Goal: Information Seeking & Learning: Learn about a topic

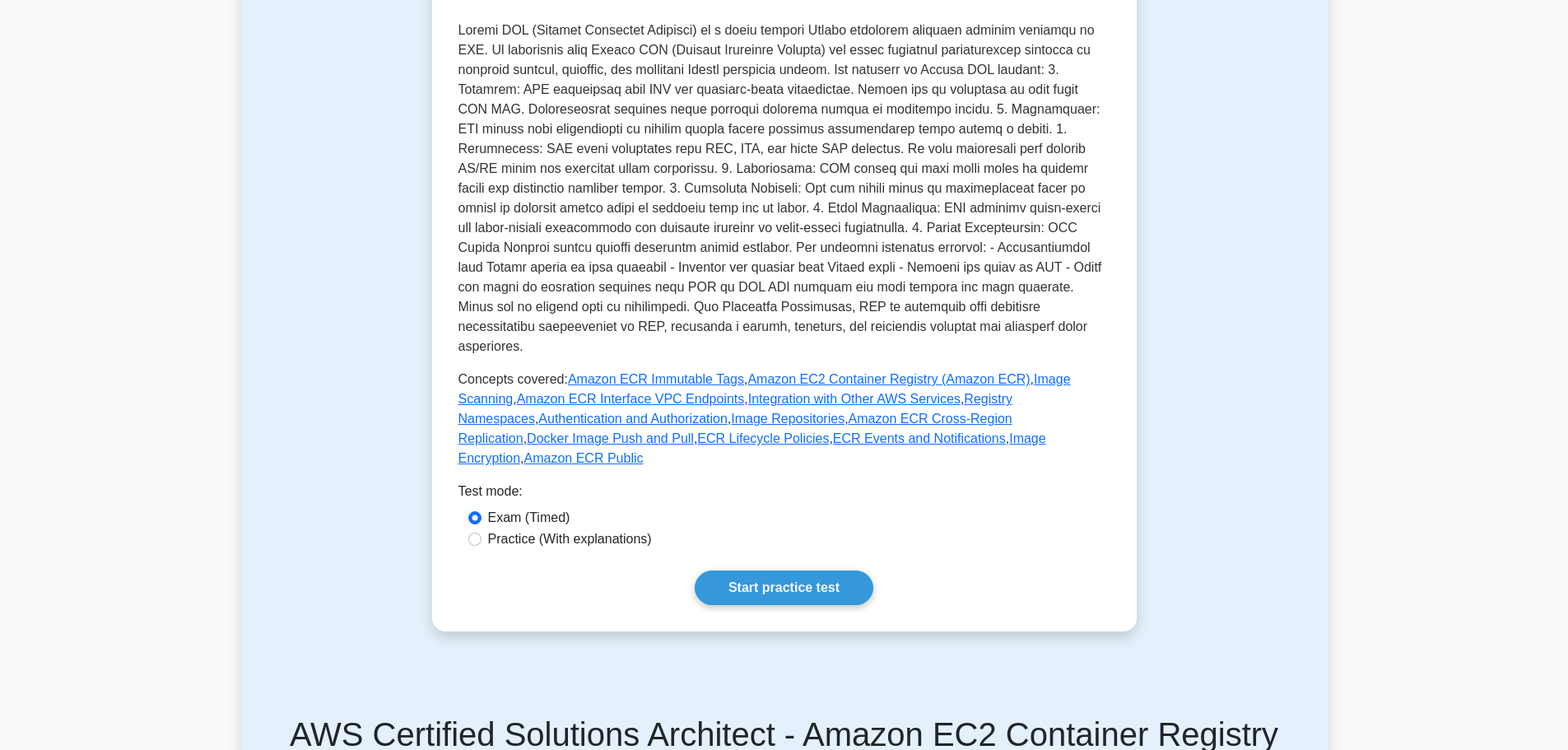
scroll to position [411, 0]
click at [760, 569] on link "Start practice test" at bounding box center [784, 586] width 179 height 34
click at [787, 569] on link "Start practice test" at bounding box center [784, 586] width 179 height 34
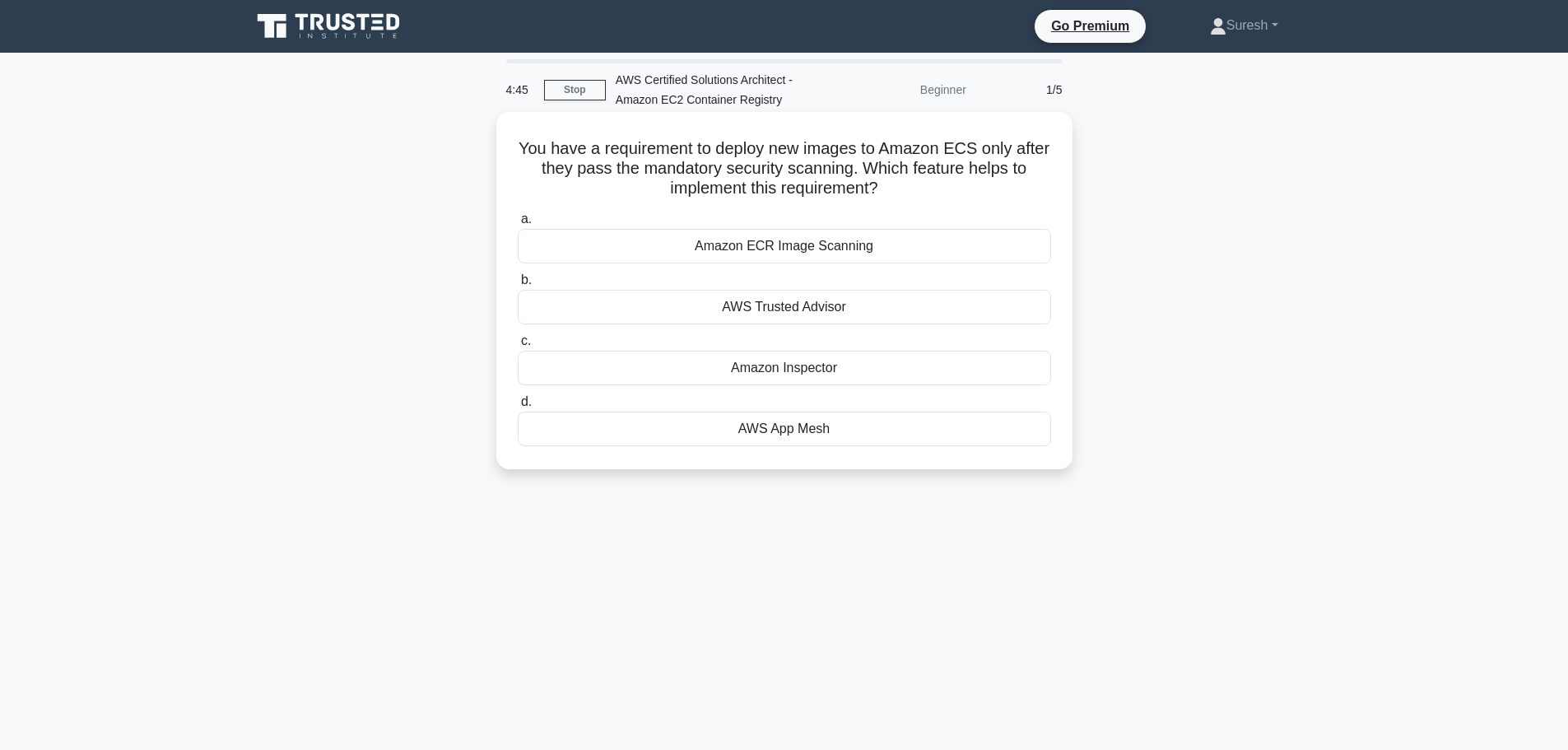
click at [795, 430] on div "AWS App Mesh" at bounding box center [784, 429] width 534 height 34
click at [517, 408] on input "d. AWS App Mesh" at bounding box center [517, 402] width 0 height 11
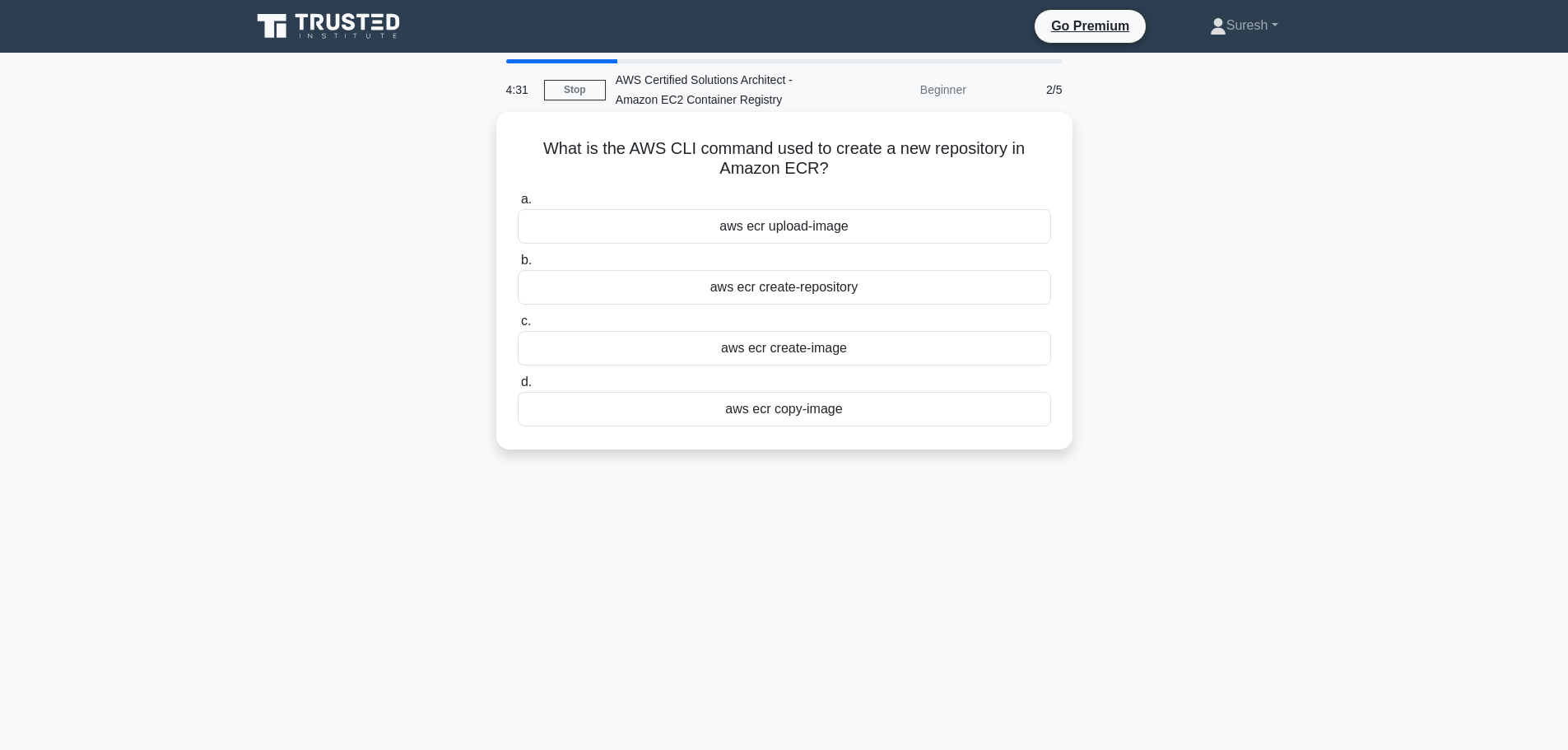
click at [746, 293] on div "aws ecr create-repository" at bounding box center [784, 287] width 534 height 34
click at [517, 266] on input "b. aws ecr create-repository" at bounding box center [517, 260] width 0 height 11
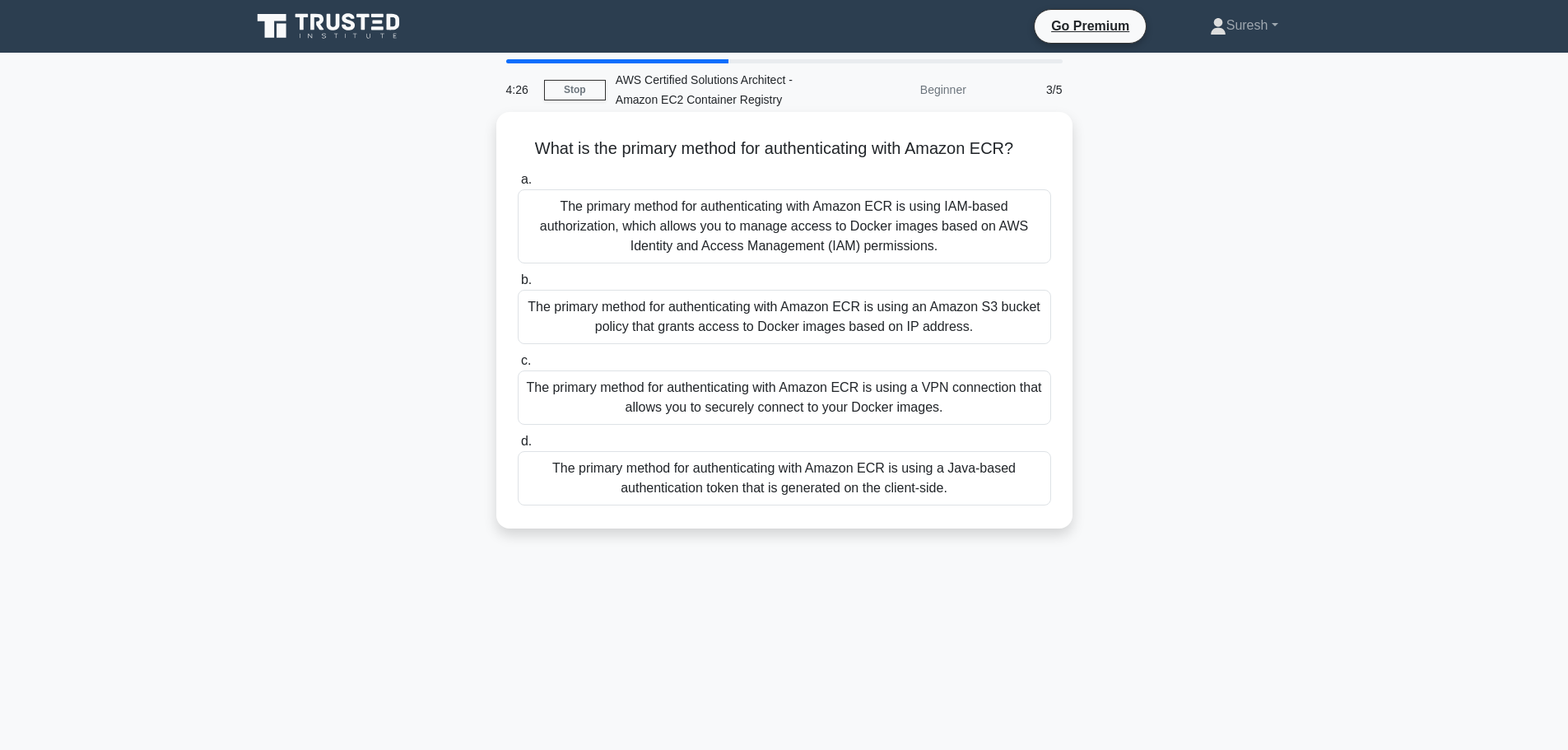
click at [732, 318] on div "The primary method for authenticating with Amazon ECR is using an Amazon S3 buc…" at bounding box center [784, 317] width 534 height 55
click at [517, 286] on input "b. The primary method for authenticating with Amazon ECR is using an Amazon S3 …" at bounding box center [517, 280] width 0 height 11
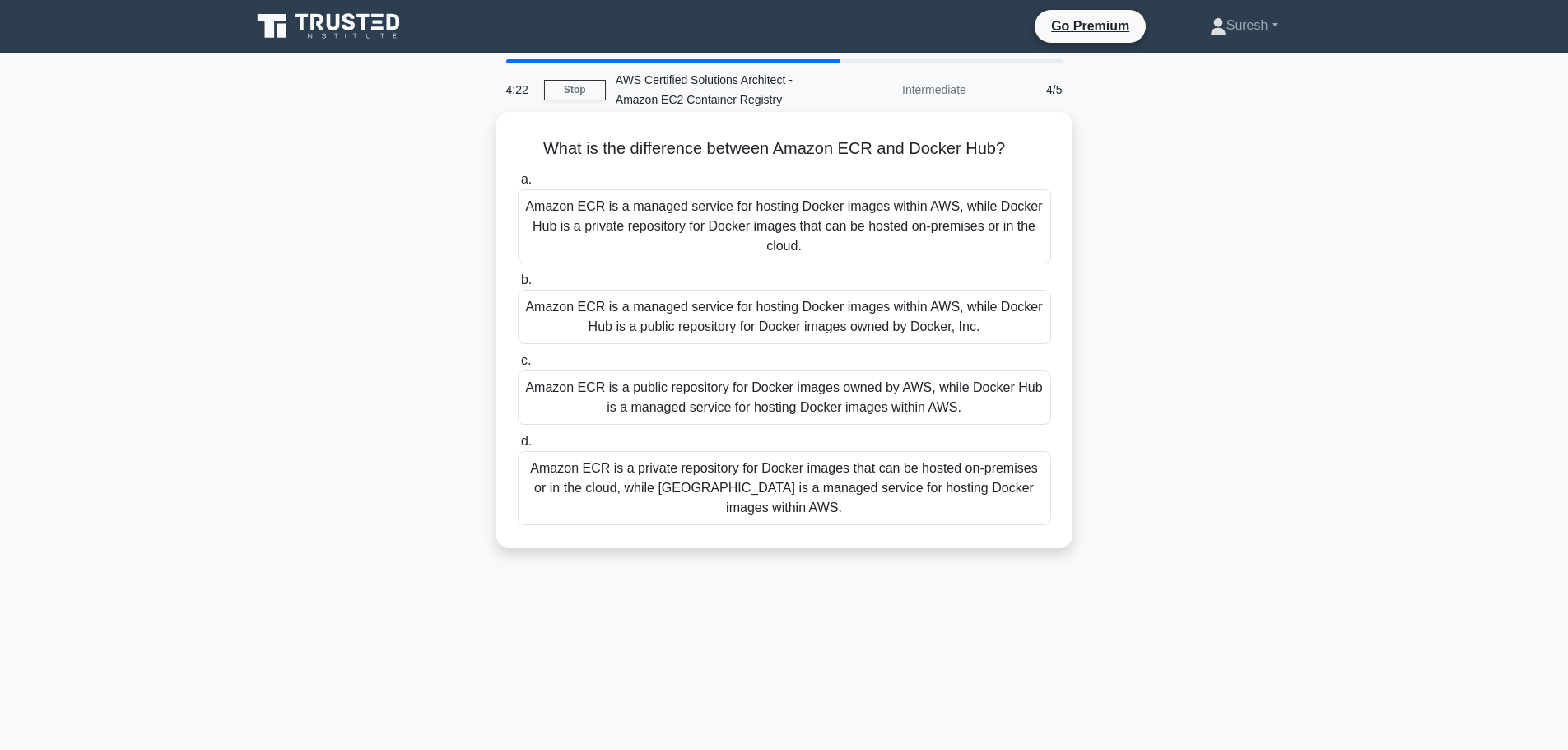
click at [701, 384] on div "Amazon ECR is a public repository for Docker images owned by AWS, while Docker …" at bounding box center [784, 397] width 534 height 55
click at [517, 366] on input "c. Amazon ECR is a public repository for Docker images owned by AWS, while Dock…" at bounding box center [517, 361] width 0 height 11
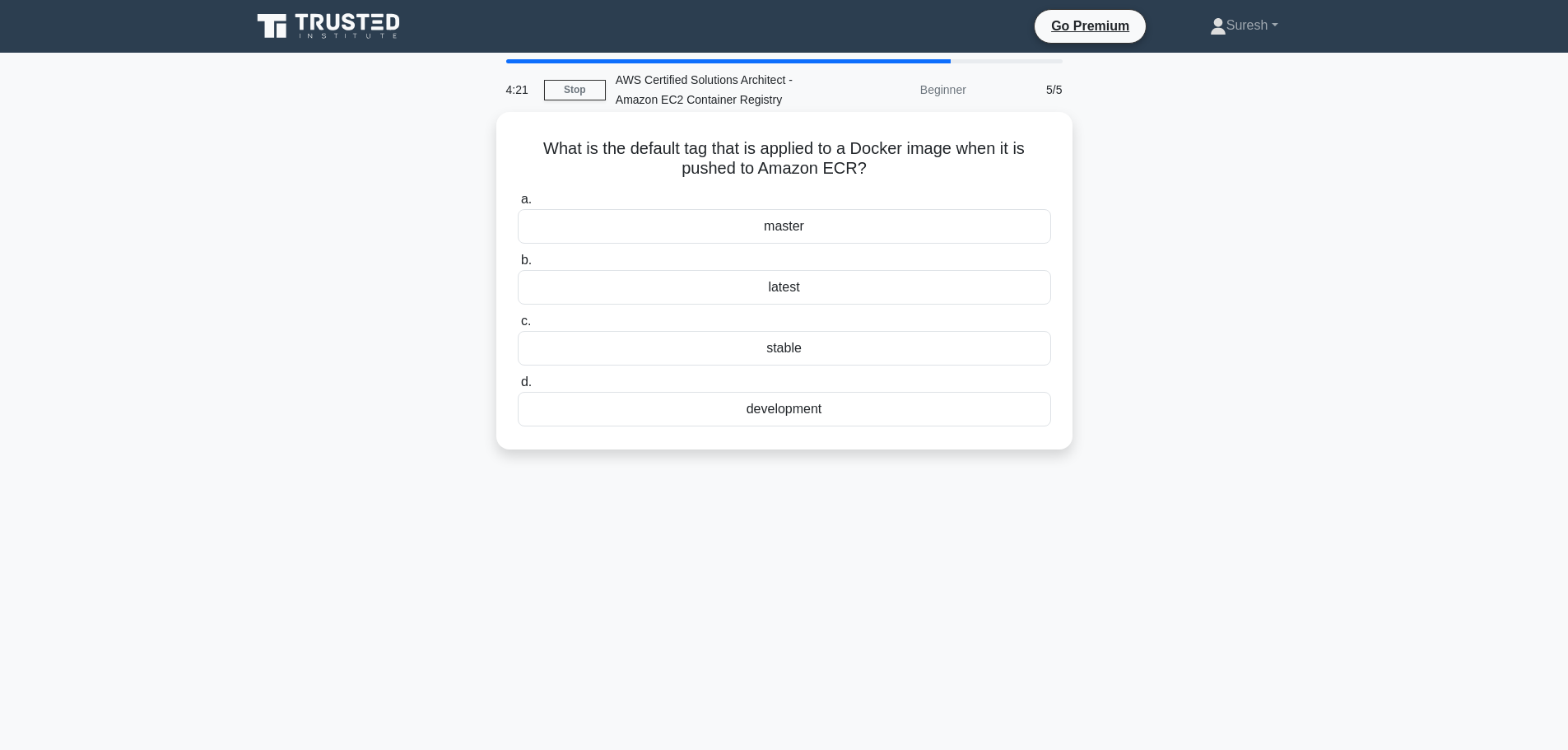
click at [766, 351] on div "stable" at bounding box center [784, 348] width 534 height 34
click at [517, 327] on input "c. stable" at bounding box center [517, 321] width 0 height 11
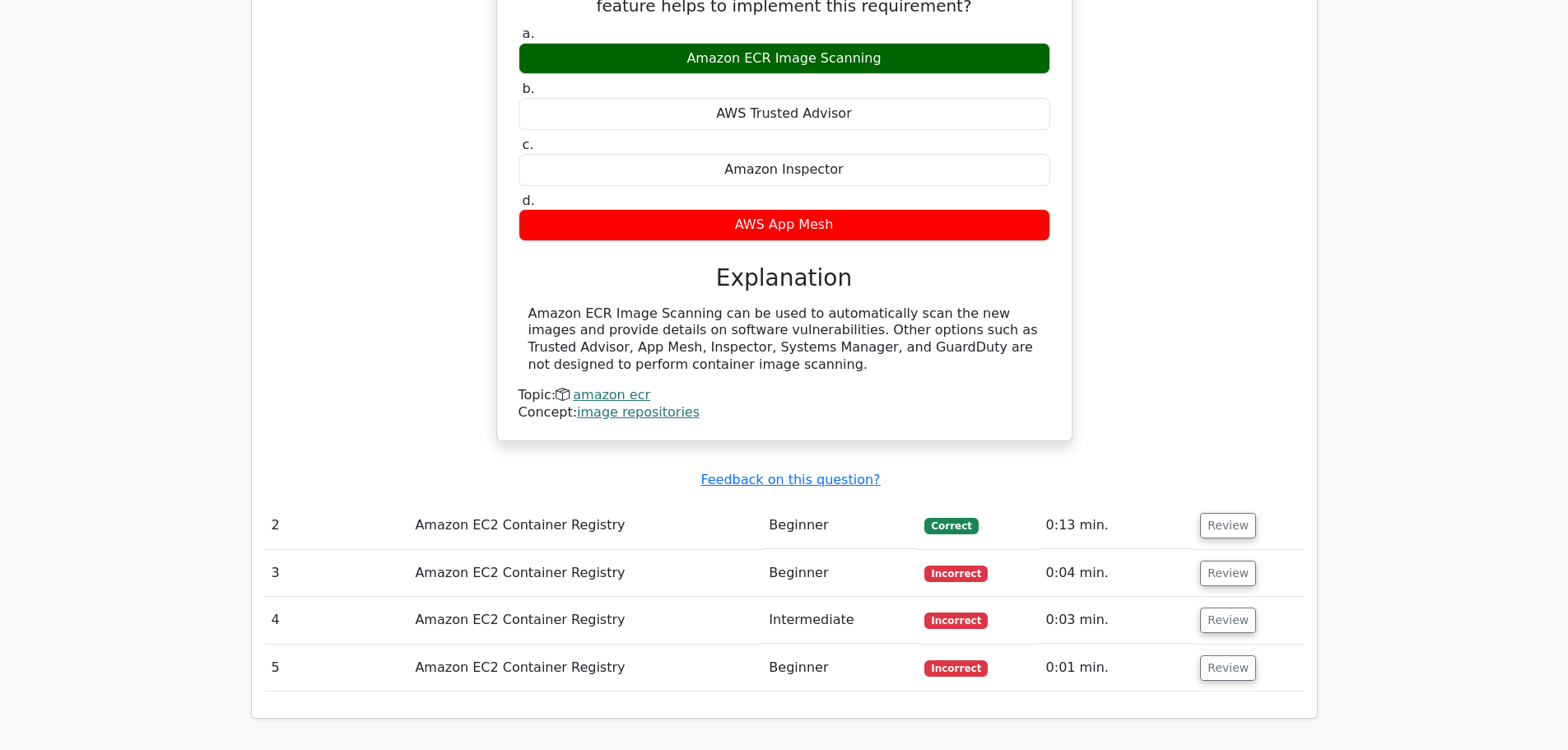
scroll to position [1400, 0]
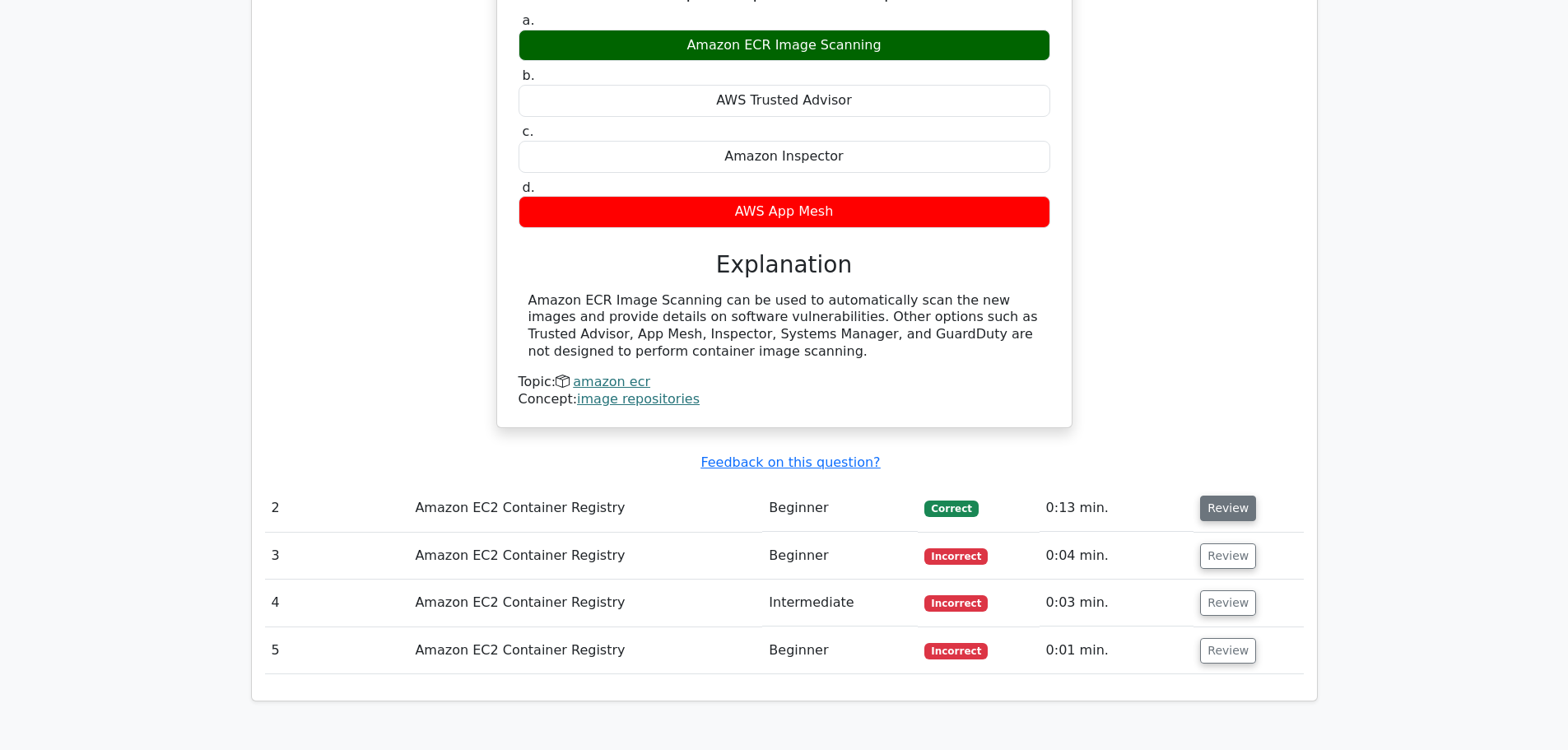
click at [1229, 496] on button "Review" at bounding box center [1228, 508] width 56 height 26
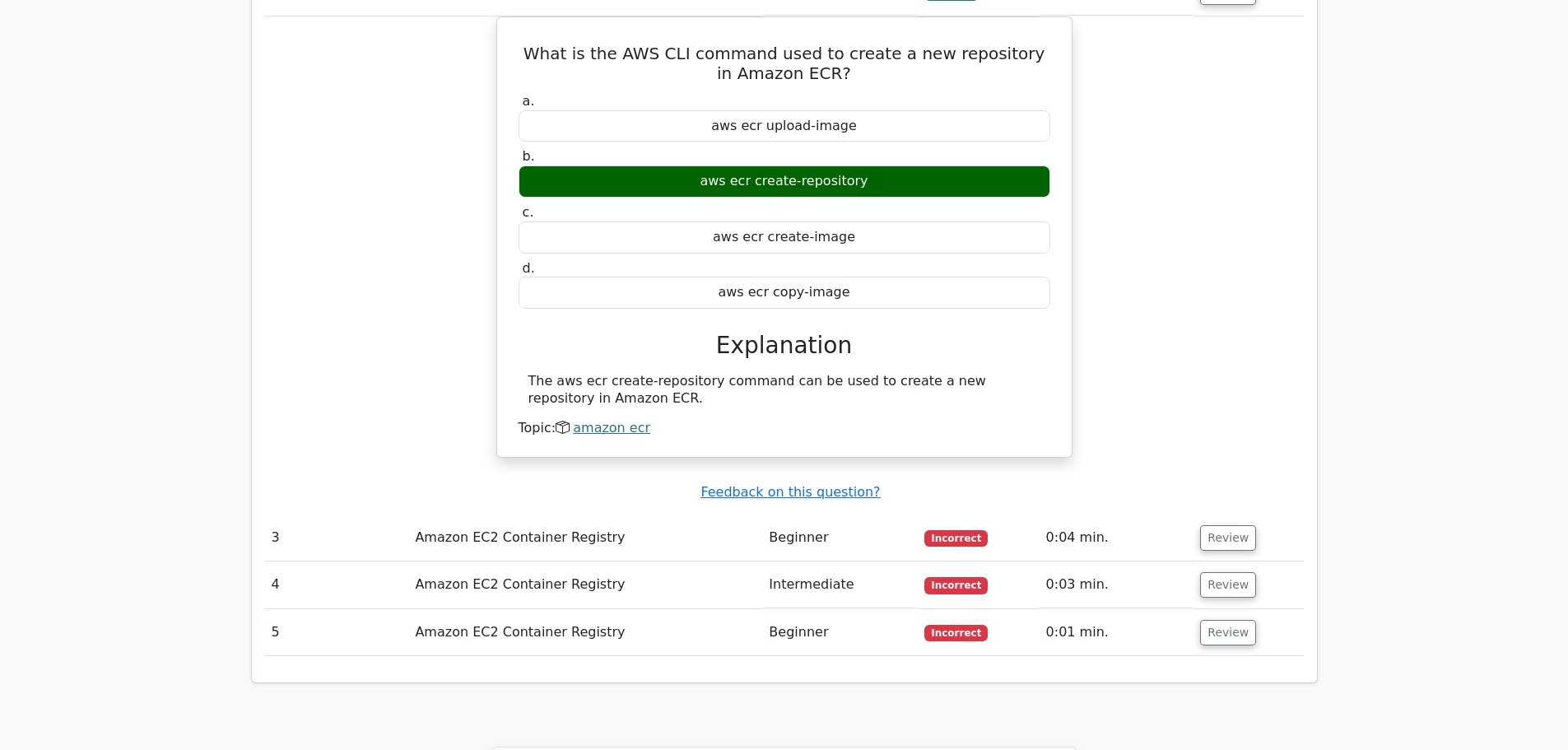
scroll to position [2059, 0]
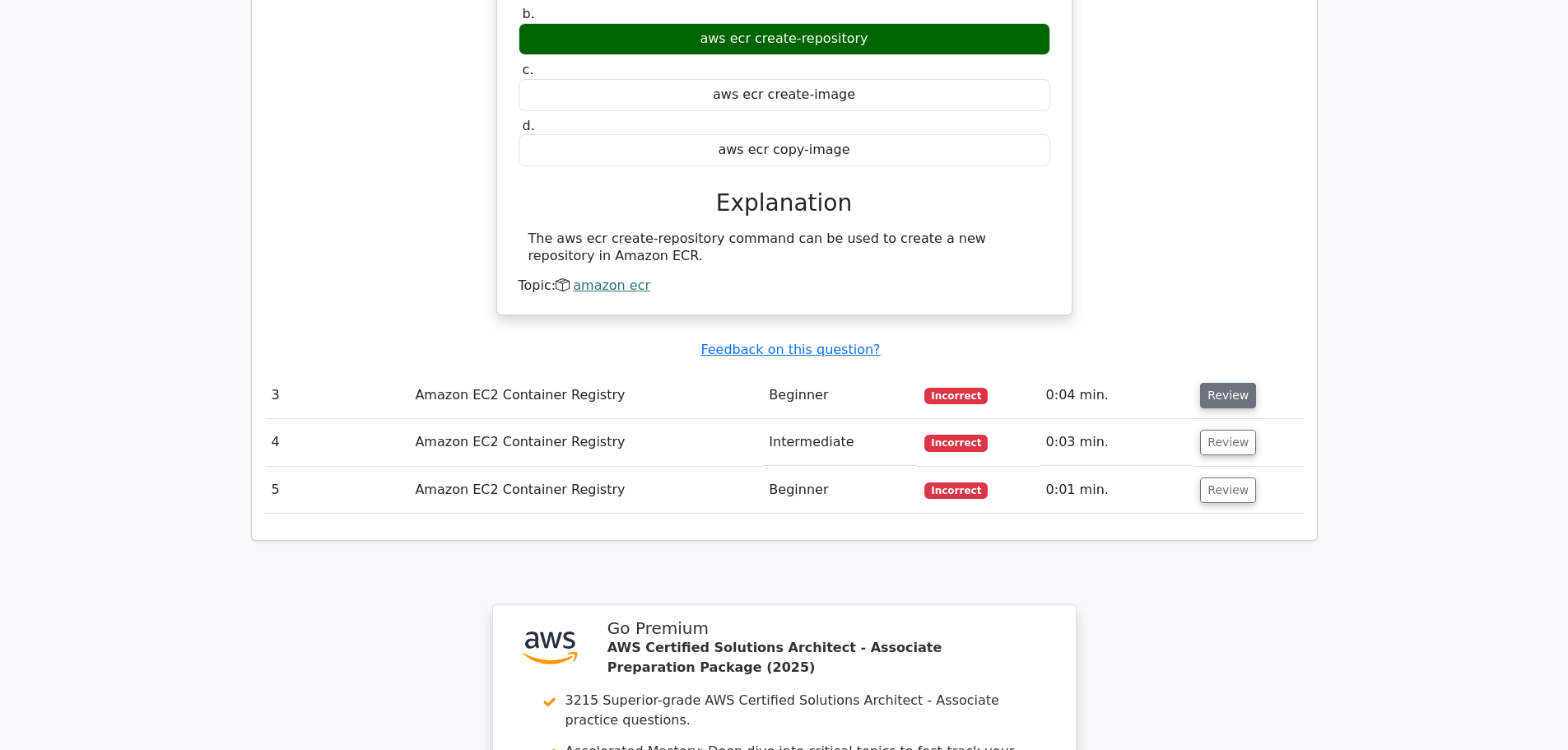
click at [1206, 383] on button "Review" at bounding box center [1228, 395] width 56 height 26
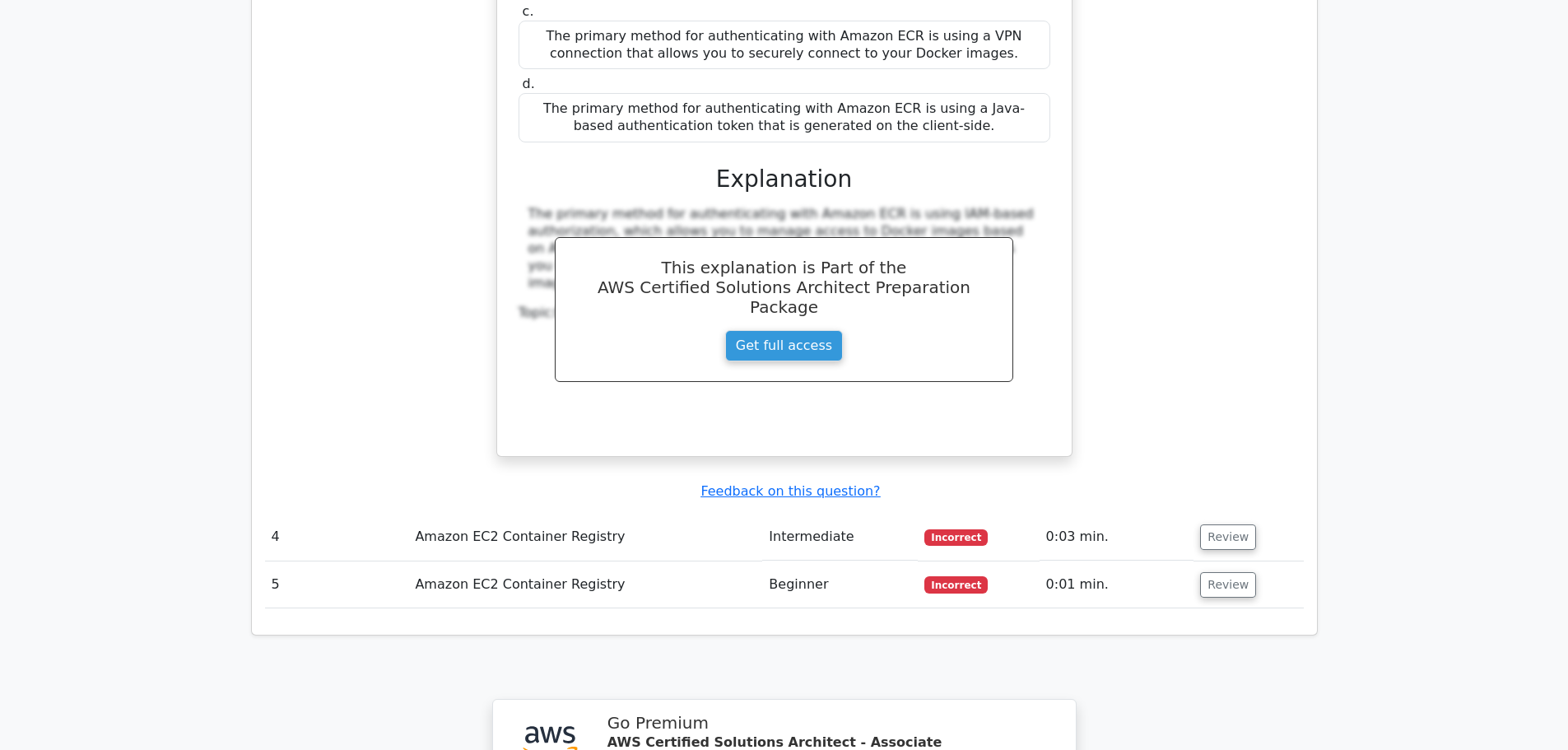
scroll to position [2718, 0]
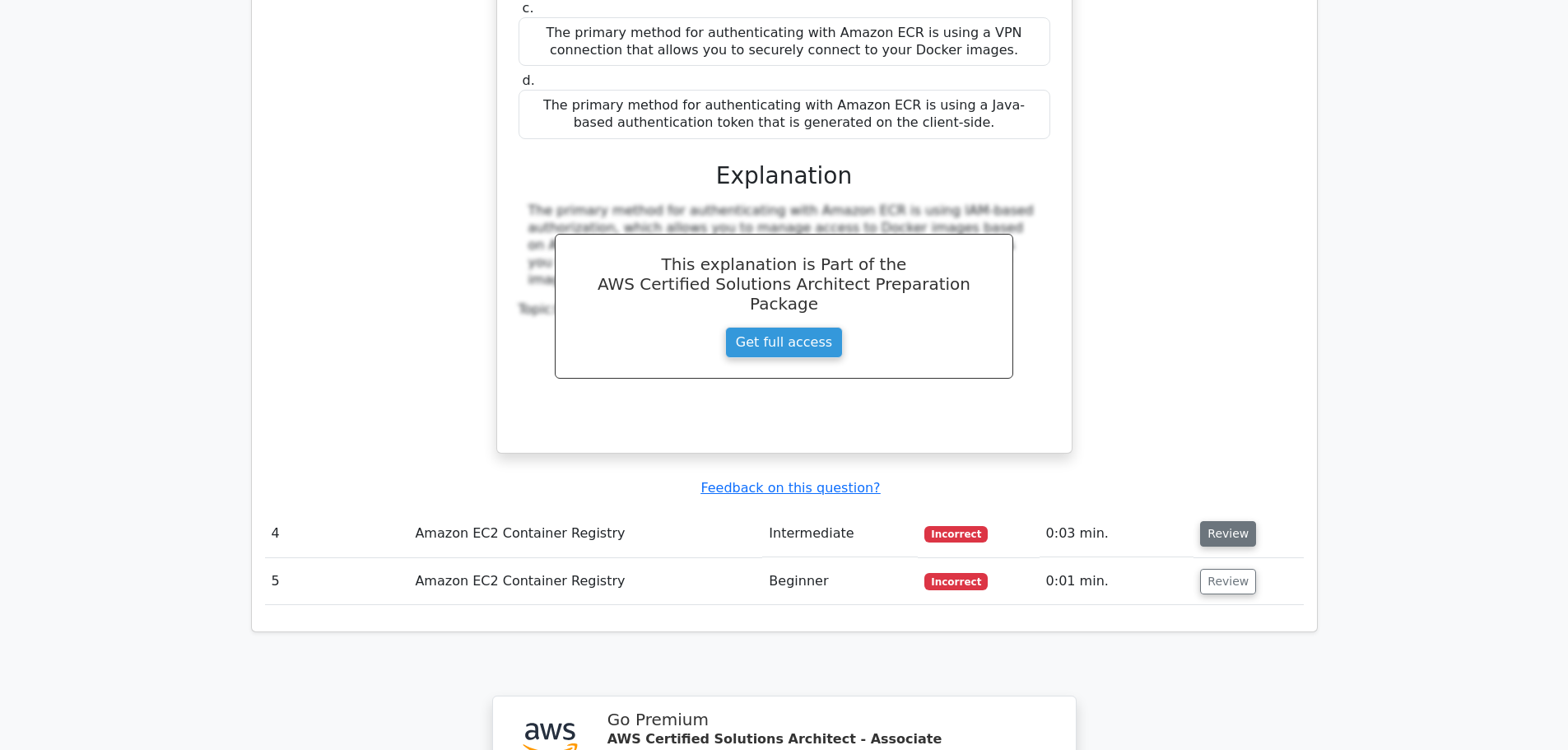
click at [1237, 521] on button "Review" at bounding box center [1228, 534] width 56 height 26
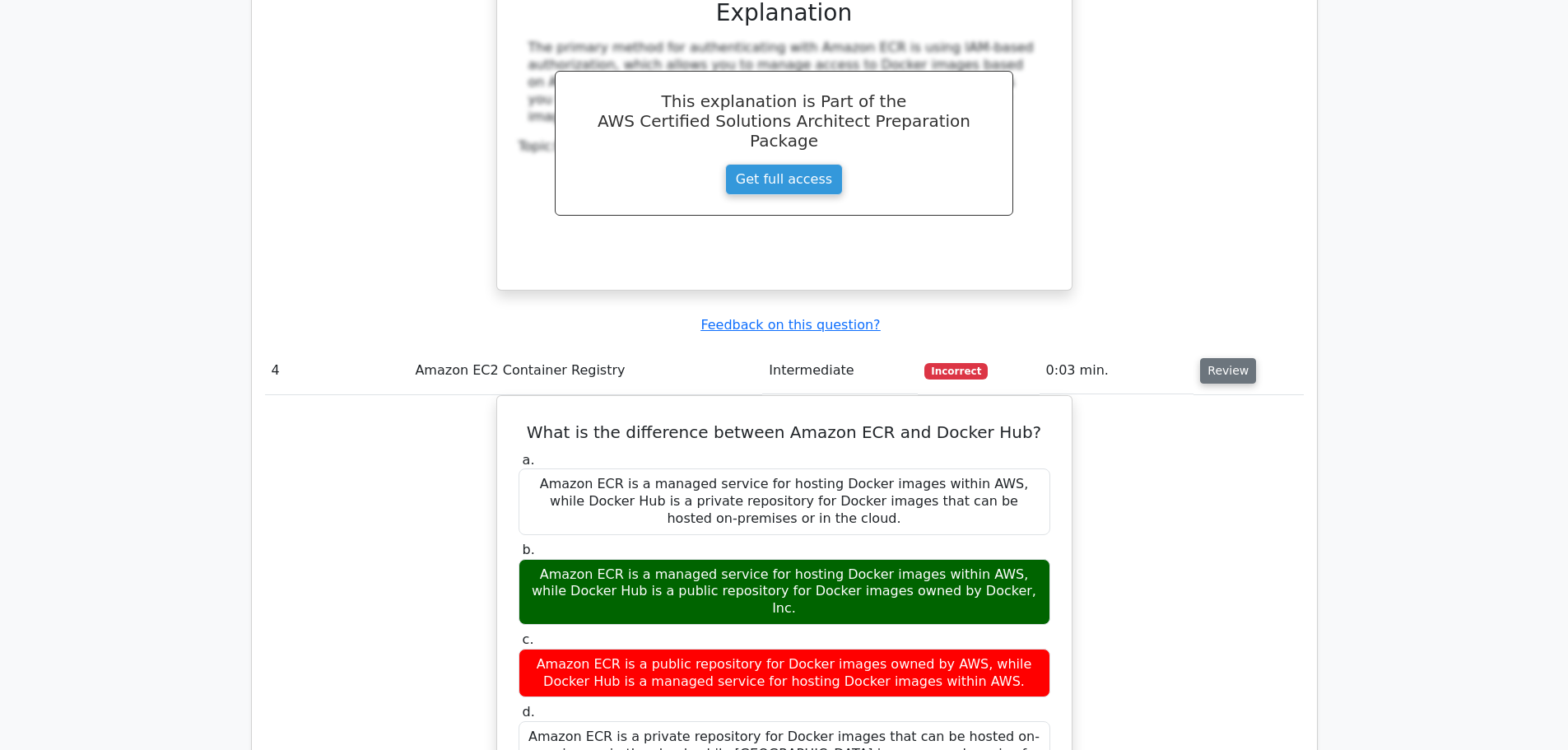
scroll to position [2882, 0]
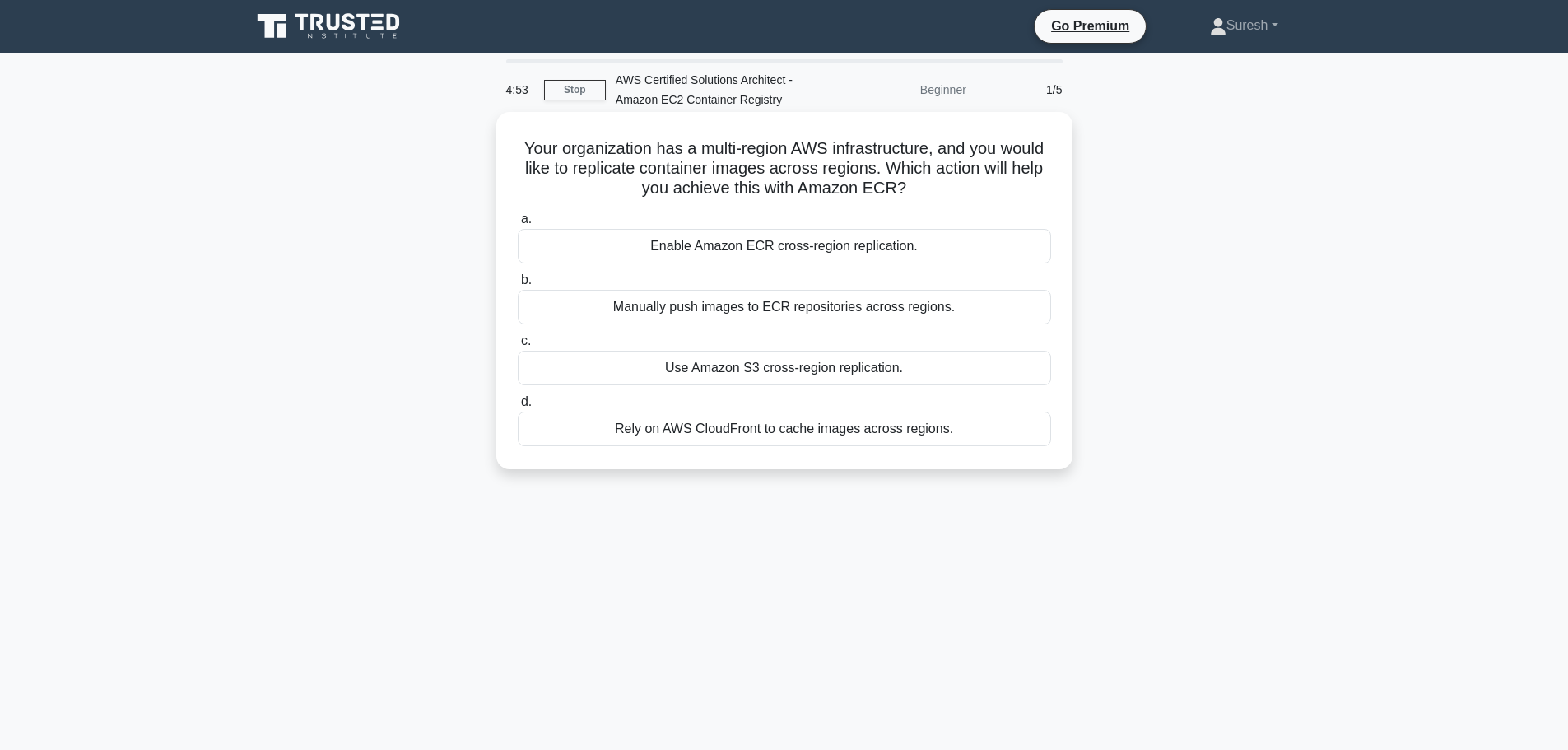
click at [747, 307] on div "Manually push images to ECR repositories across regions." at bounding box center [784, 307] width 534 height 34
click at [517, 286] on input "b. Manually push images to ECR repositories across regions." at bounding box center [517, 280] width 0 height 11
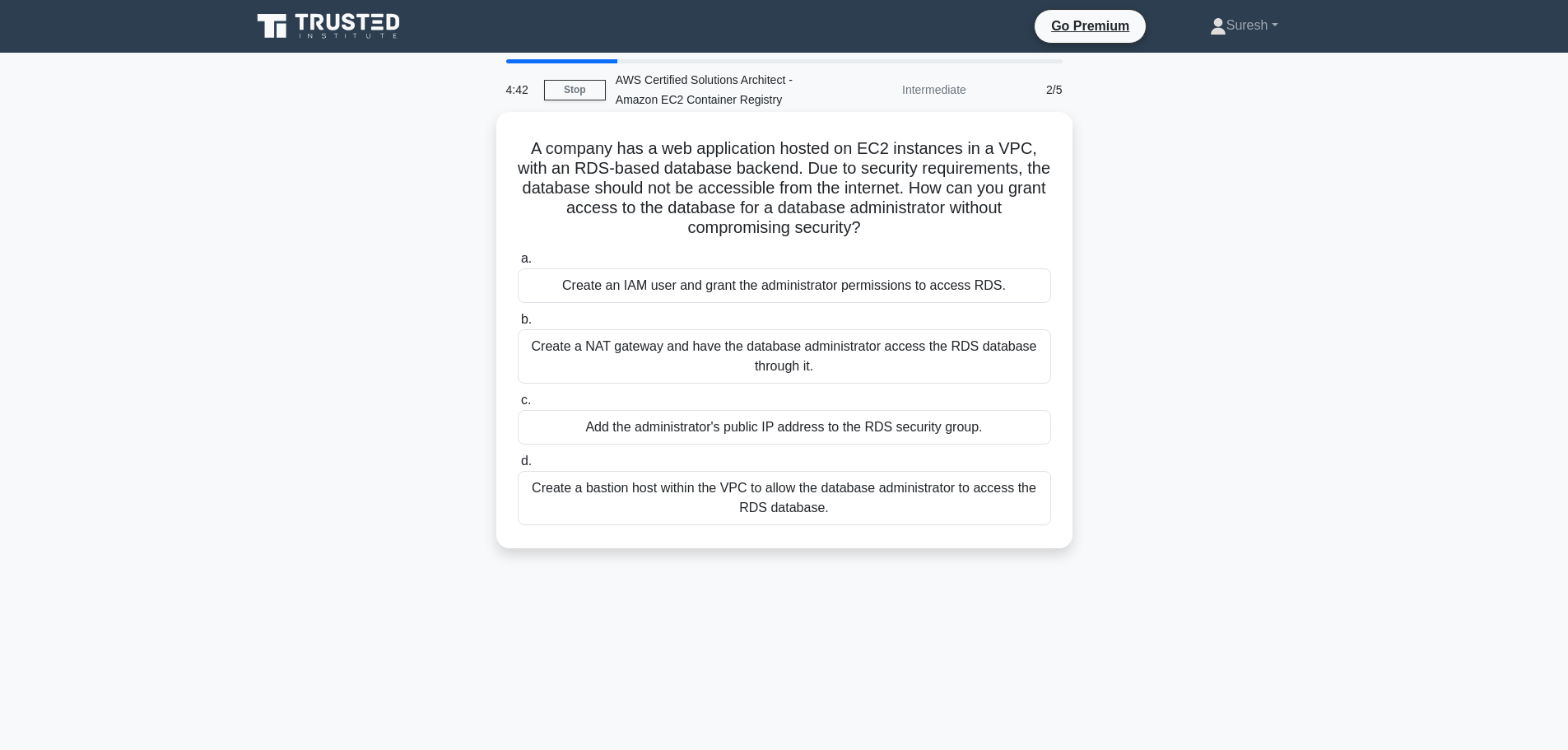
drag, startPoint x: 748, startPoint y: 284, endPoint x: 987, endPoint y: 310, distance: 240.4
click at [987, 310] on div "a. Create an IAM user and grant the administrator permissions to access RDS. b.…" at bounding box center [784, 387] width 553 height 283
click at [841, 297] on div "Create an IAM user and grant the administrator permissions to access RDS." at bounding box center [784, 286] width 534 height 34
click at [517, 264] on input "a. Create an IAM user and grant the administrator permissions to access RDS." at bounding box center [517, 258] width 0 height 11
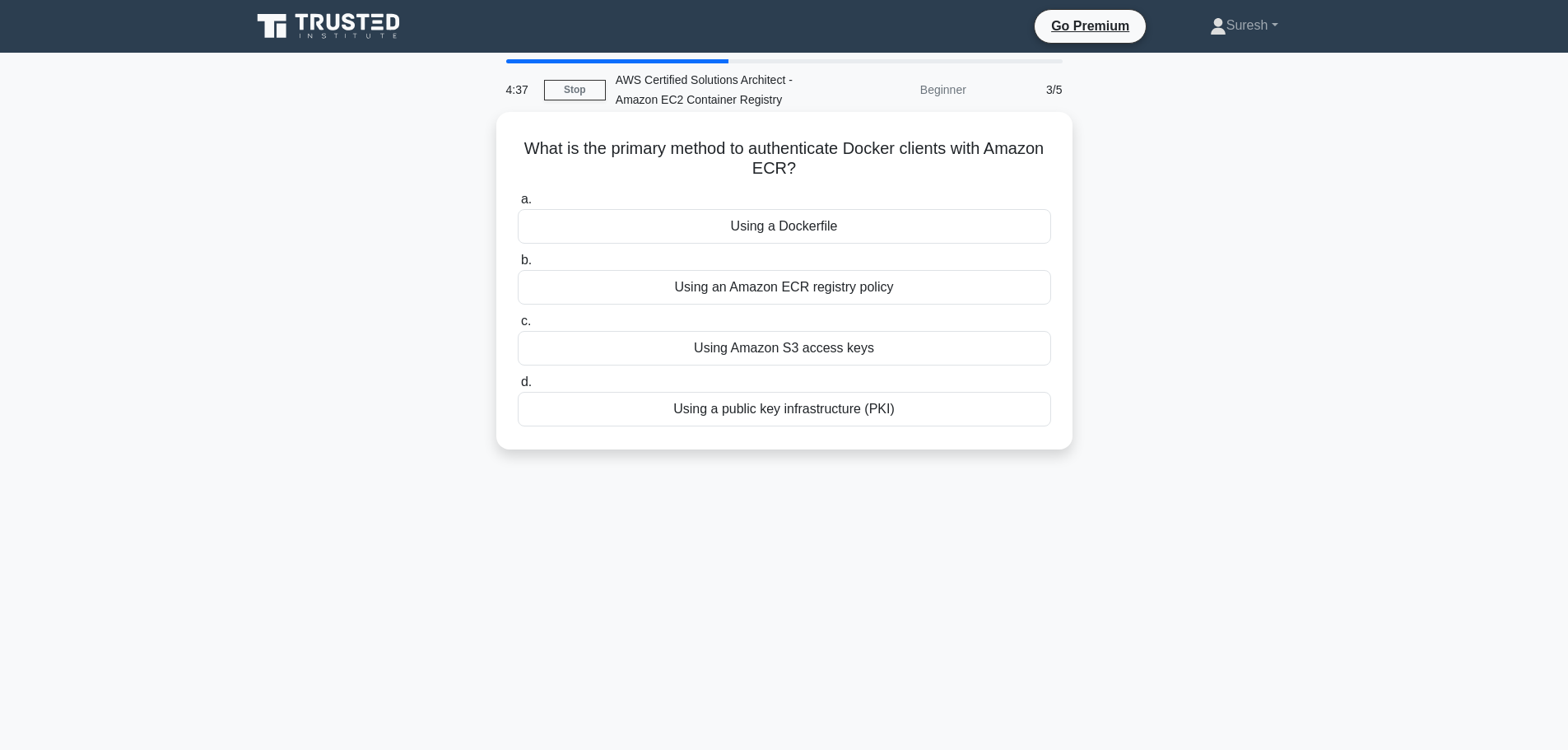
click at [837, 296] on div "Using an Amazon ECR registry policy" at bounding box center [784, 287] width 534 height 34
click at [517, 266] on input "b. Using an Amazon ECR registry policy" at bounding box center [517, 260] width 0 height 11
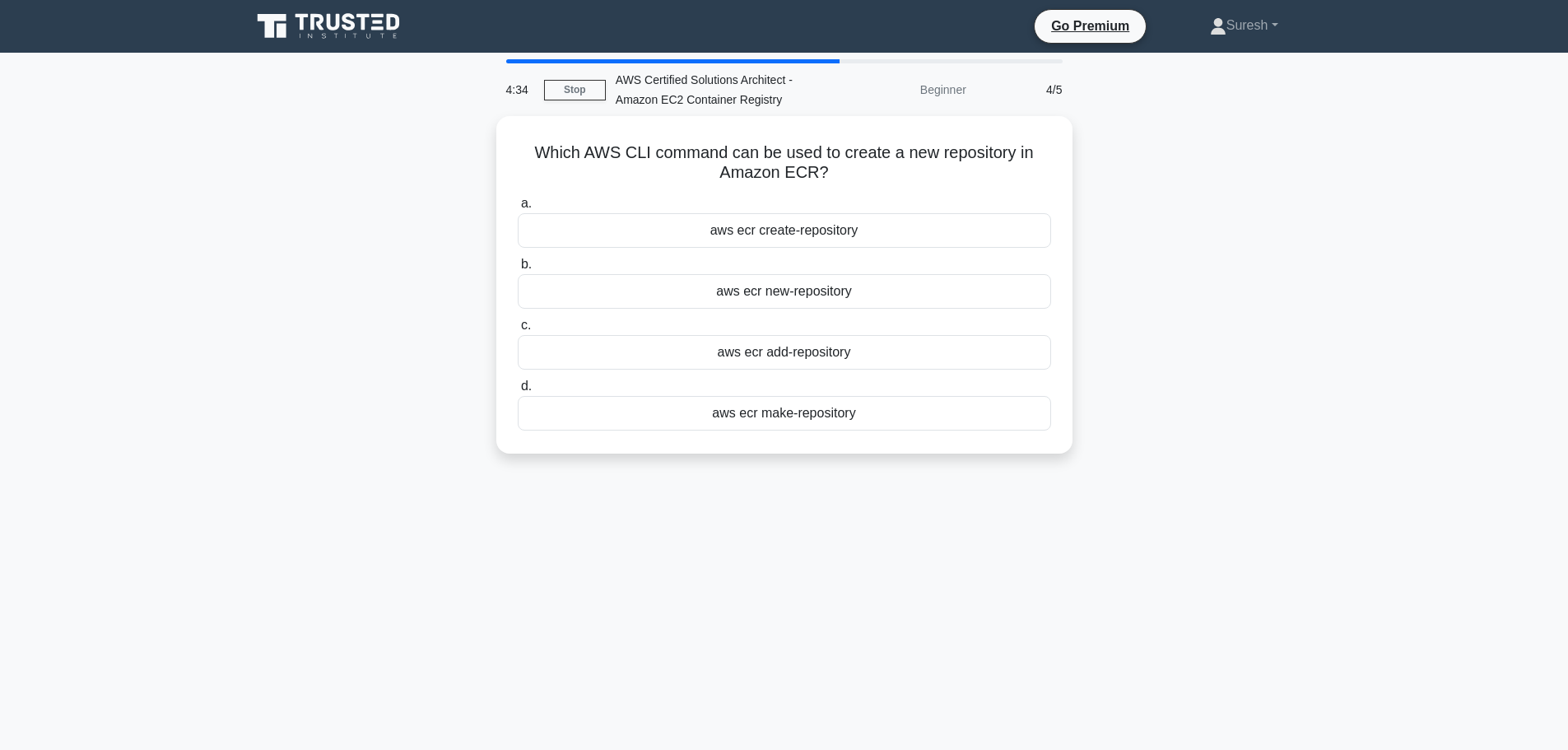
click at [837, 296] on div "aws ecr new-repository" at bounding box center [784, 292] width 534 height 34
click at [517, 270] on input "b. aws ecr new-repository" at bounding box center [517, 264] width 0 height 11
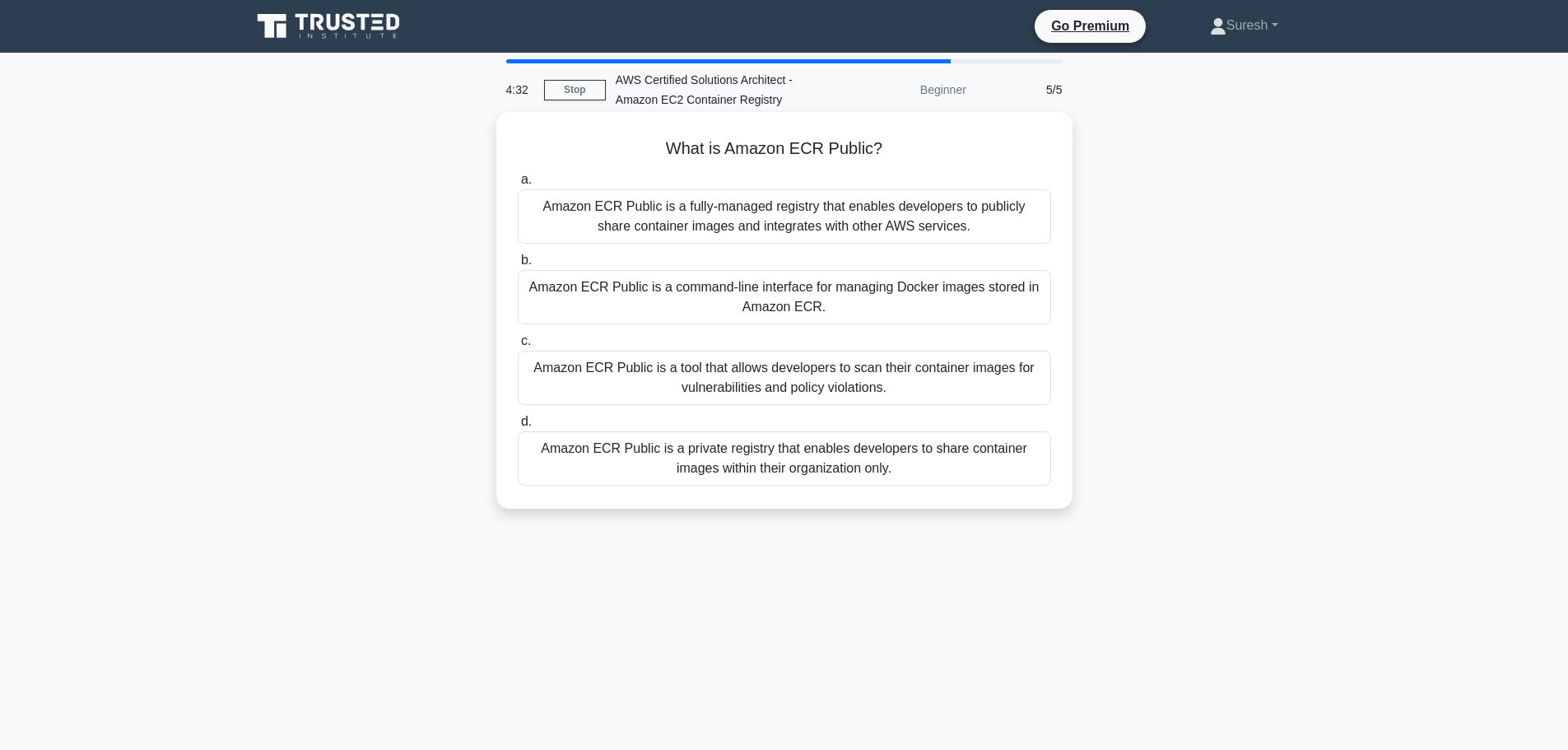
click at [811, 223] on div "Amazon ECR Public is a fully-managed registry that enables developers to public…" at bounding box center [784, 216] width 534 height 55
click at [517, 186] on input "a. Amazon ECR Public is a fully-managed registry that enables developers to pub…" at bounding box center [517, 179] width 0 height 11
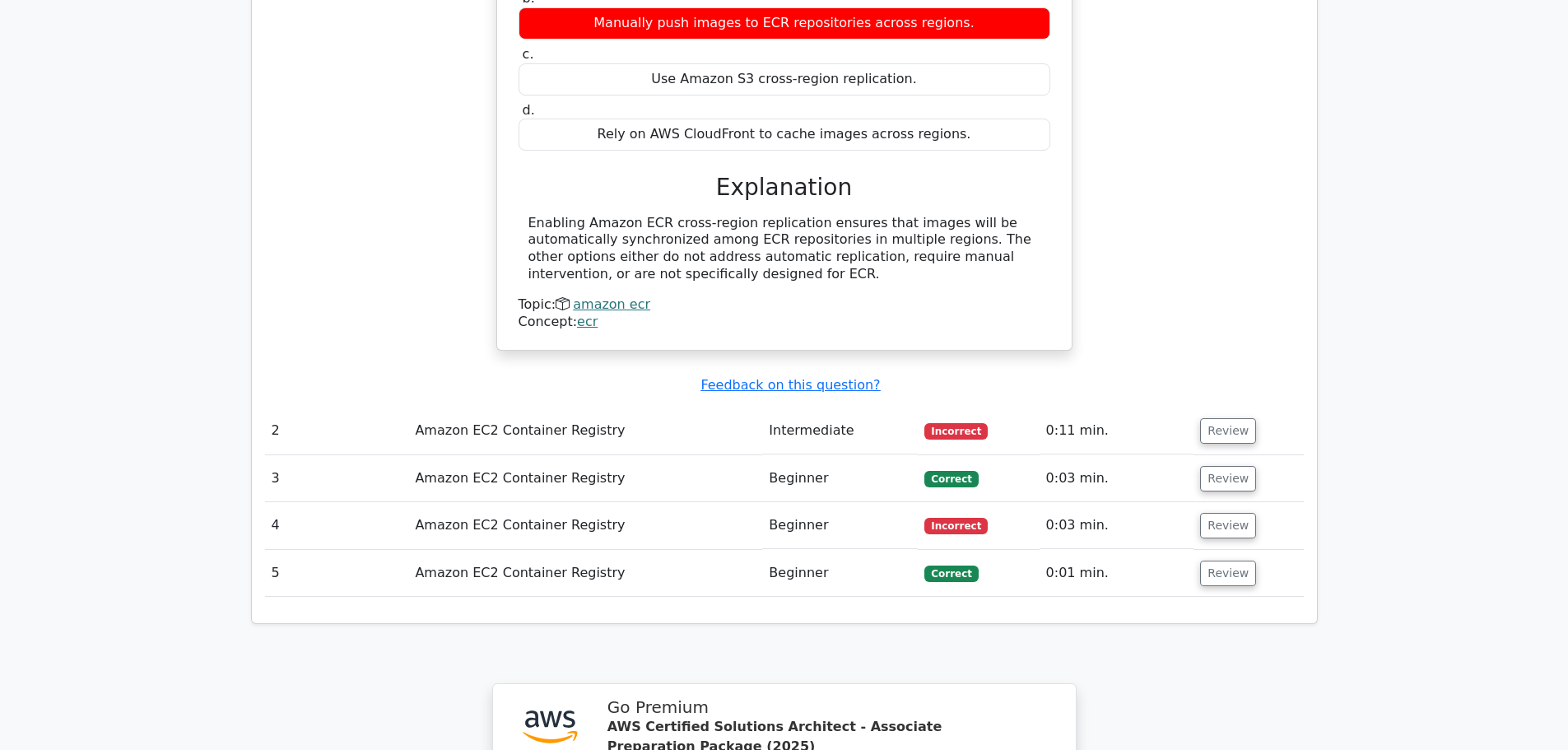
scroll to position [1482, 0]
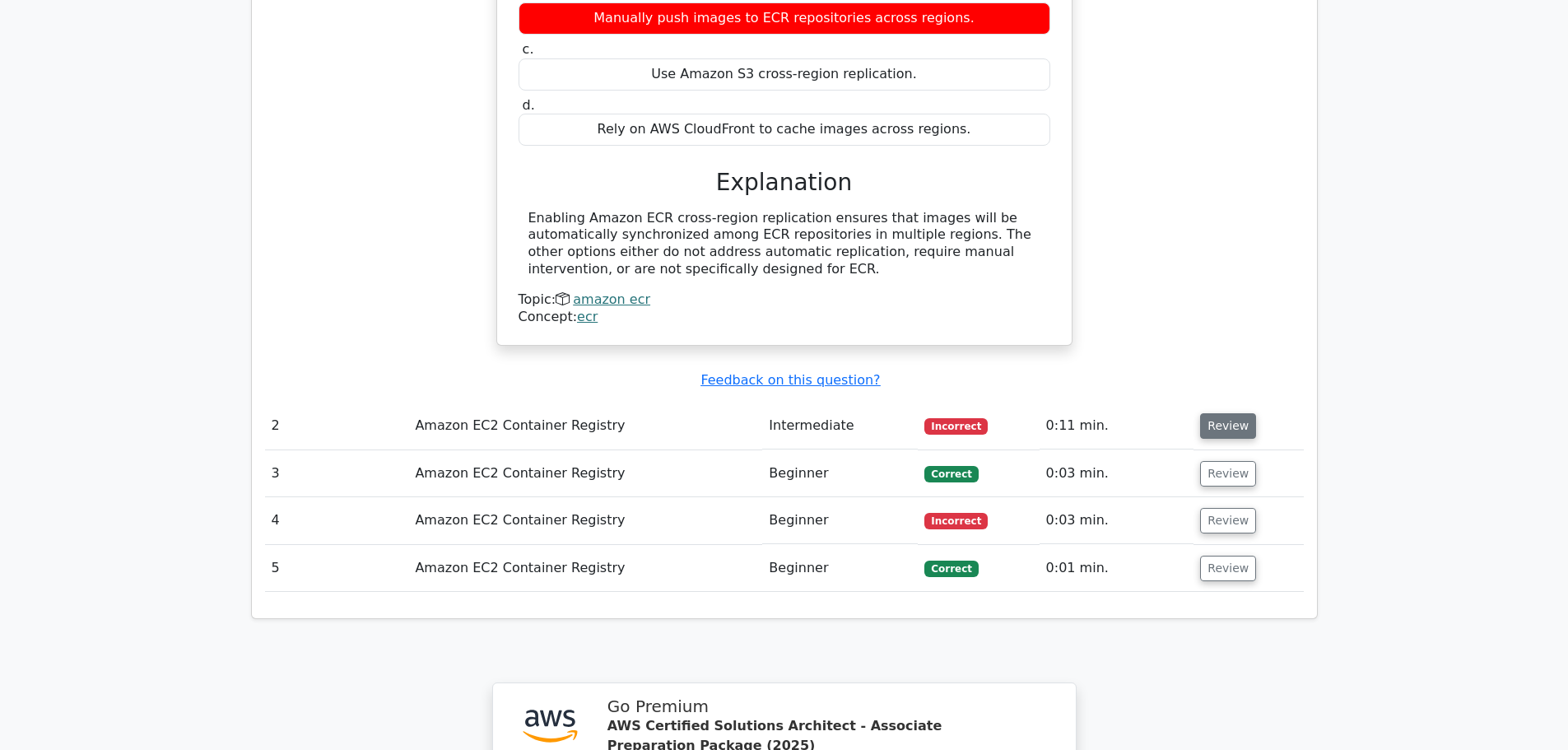
click at [1209, 413] on button "Review" at bounding box center [1228, 426] width 56 height 26
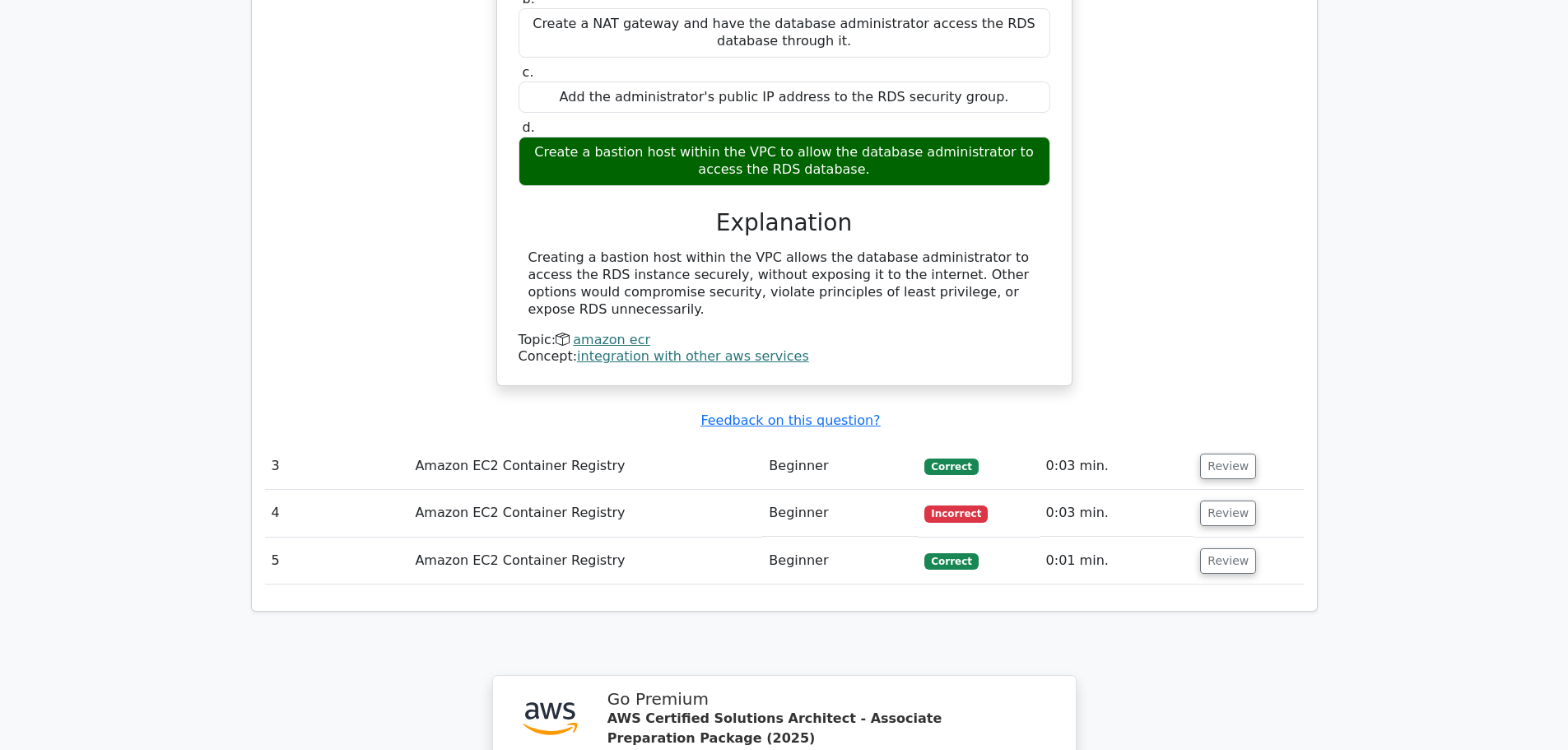
scroll to position [2141, 0]
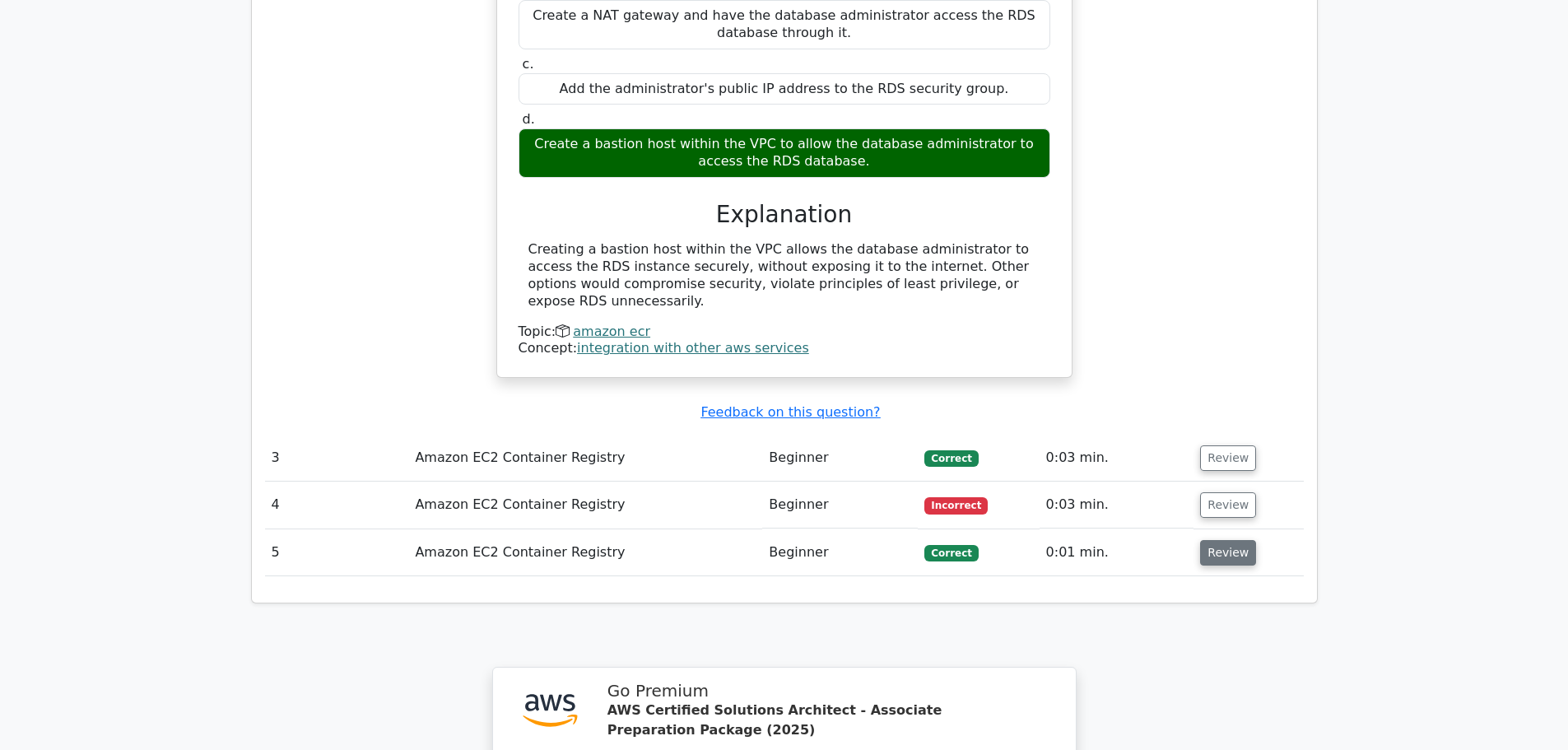
click at [1221, 540] on button "Review" at bounding box center [1228, 553] width 56 height 26
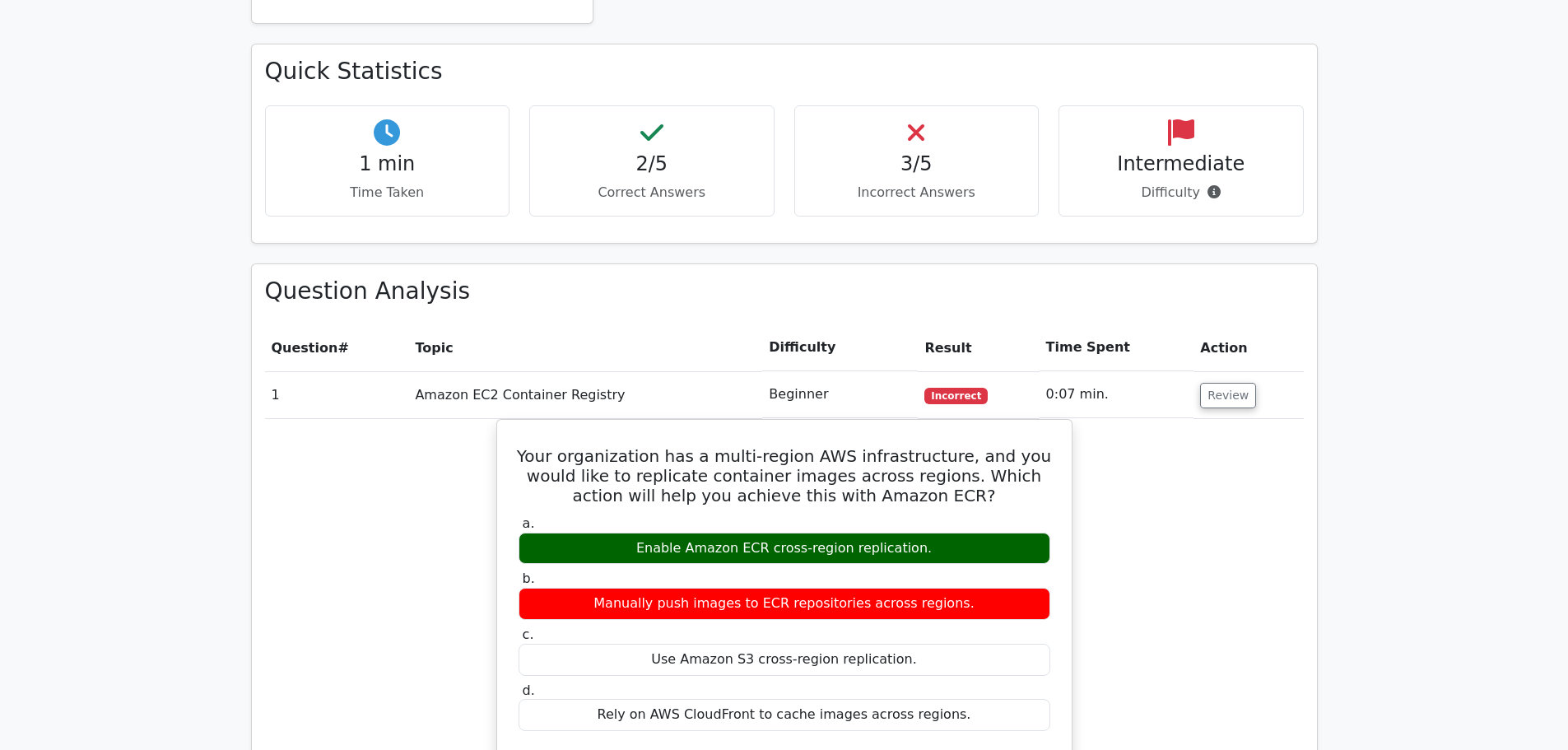
scroll to position [659, 0]
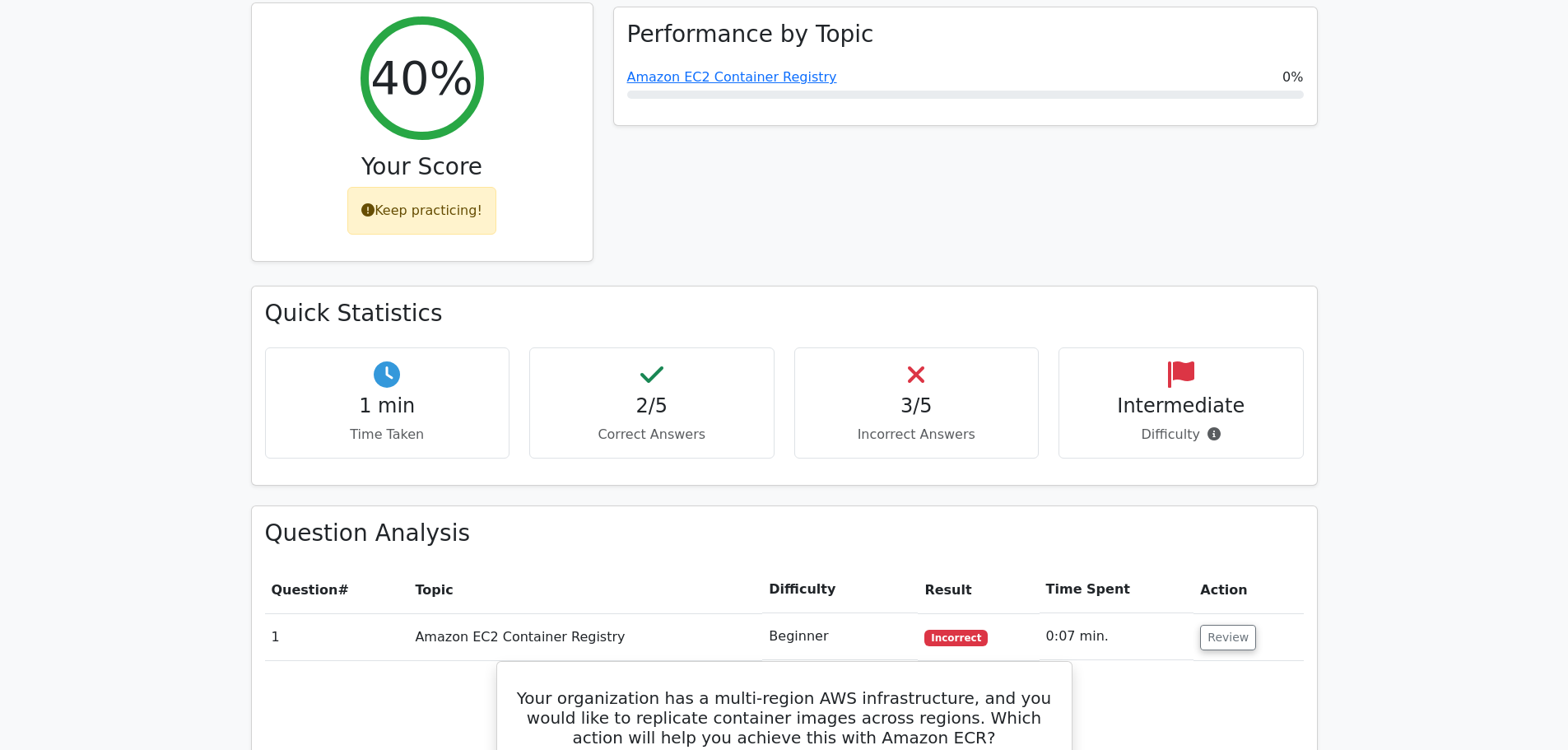
click at [425, 187] on div "Keep practicing!" at bounding box center [422, 210] width 149 height 48
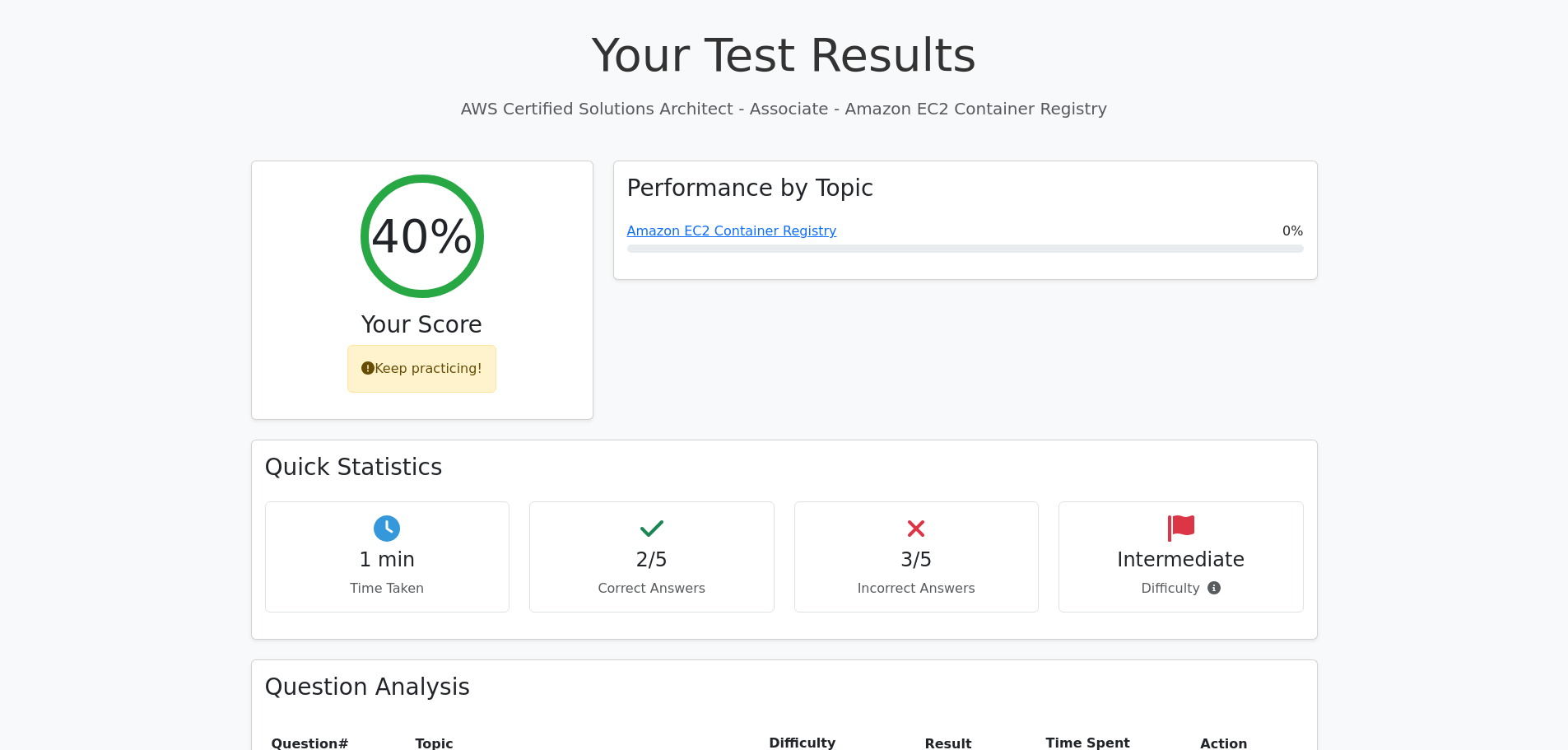
scroll to position [329, 0]
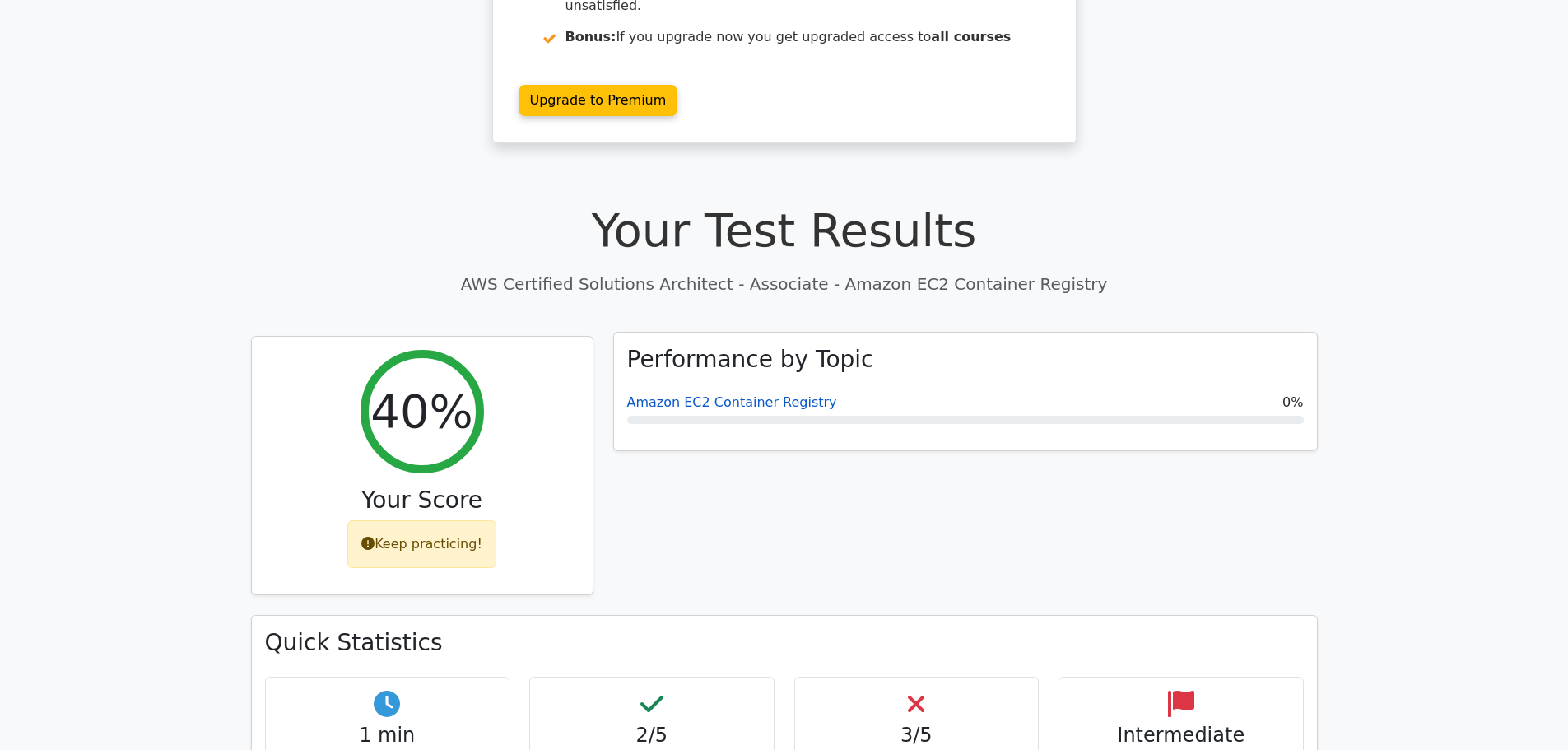
click at [765, 394] on link "Amazon EC2 Container Registry" at bounding box center [732, 402] width 210 height 15
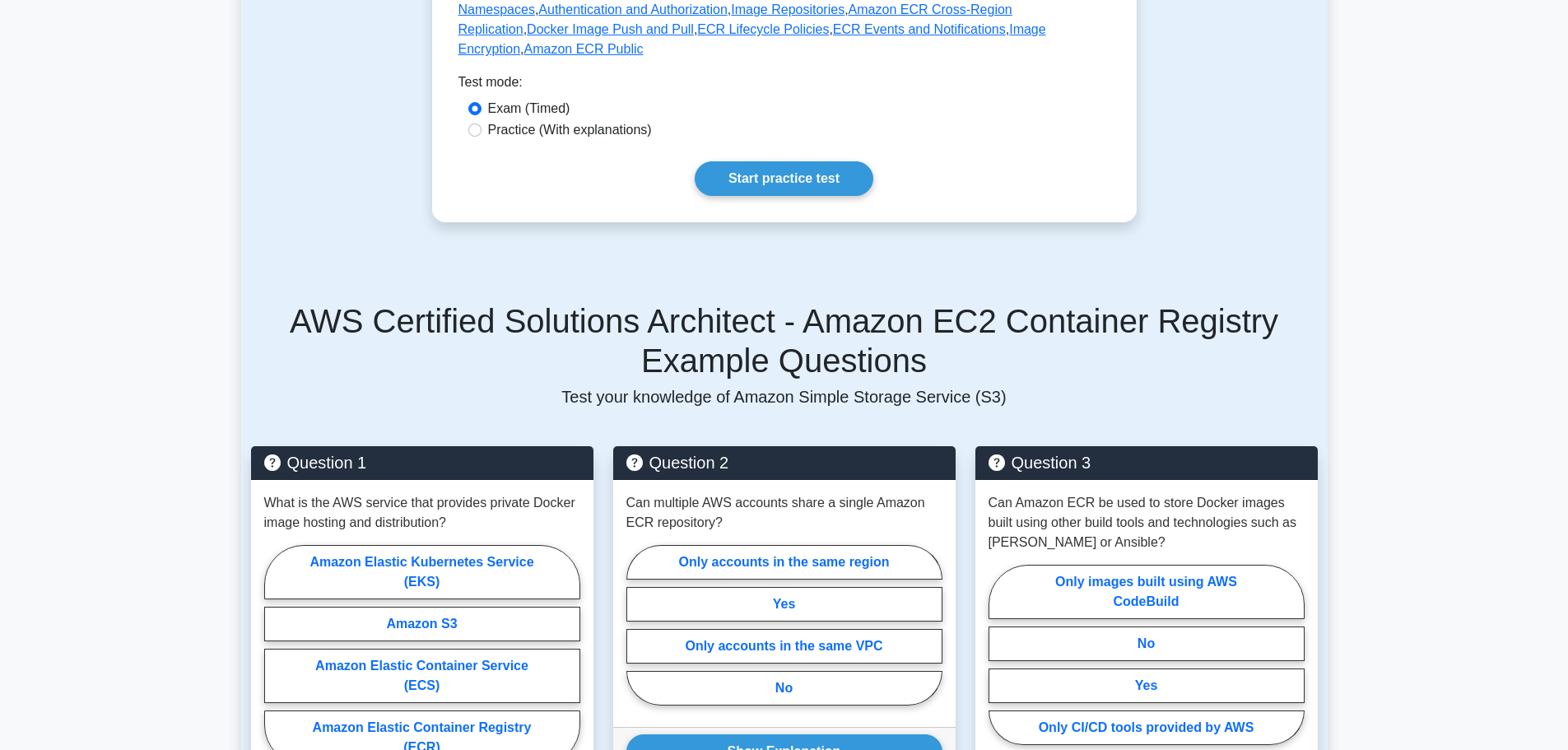
scroll to position [741, 0]
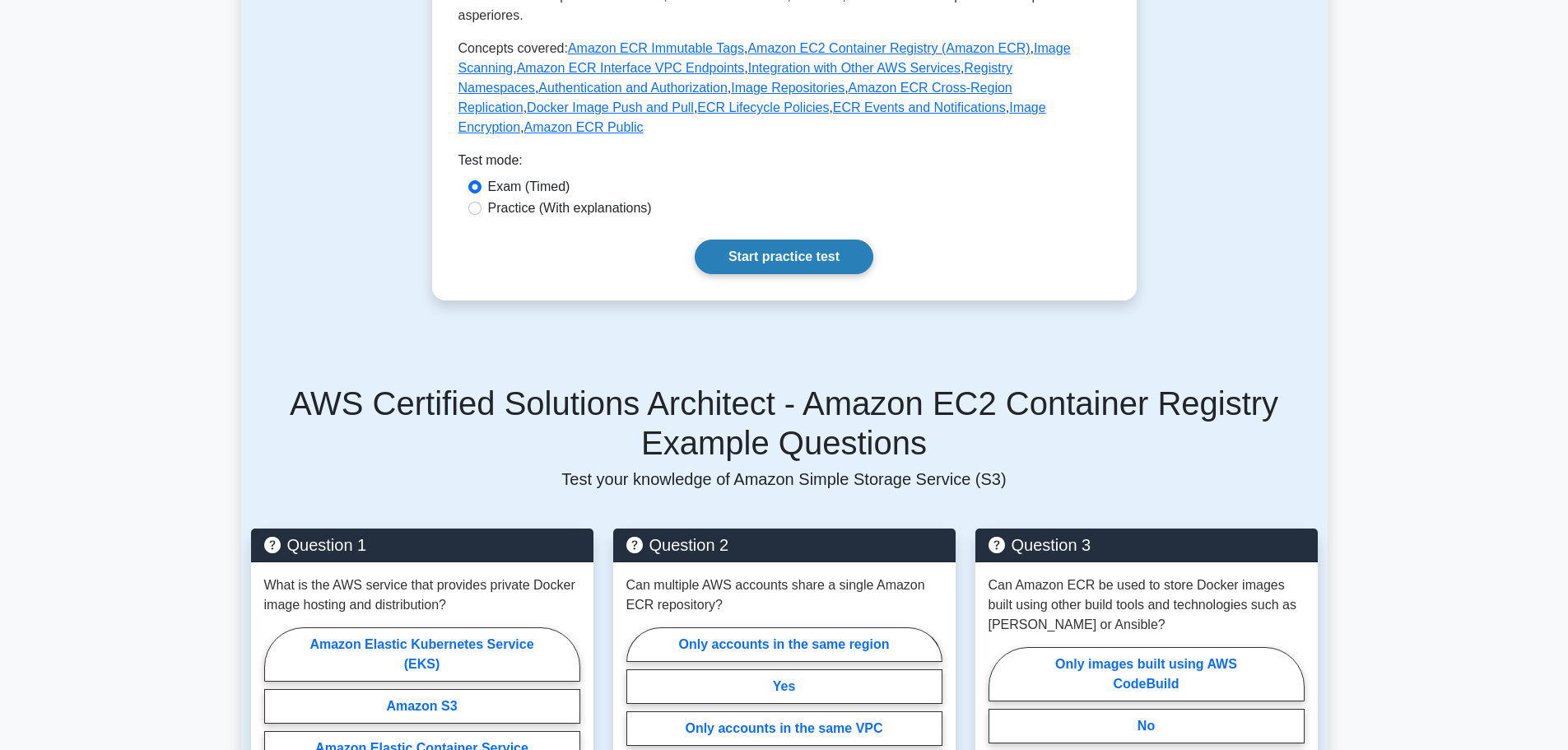
click at [771, 239] on link "Start practice test" at bounding box center [784, 256] width 179 height 34
click at [758, 239] on link "Start practice test" at bounding box center [784, 256] width 179 height 34
click at [751, 239] on link "Start practice test" at bounding box center [784, 256] width 179 height 34
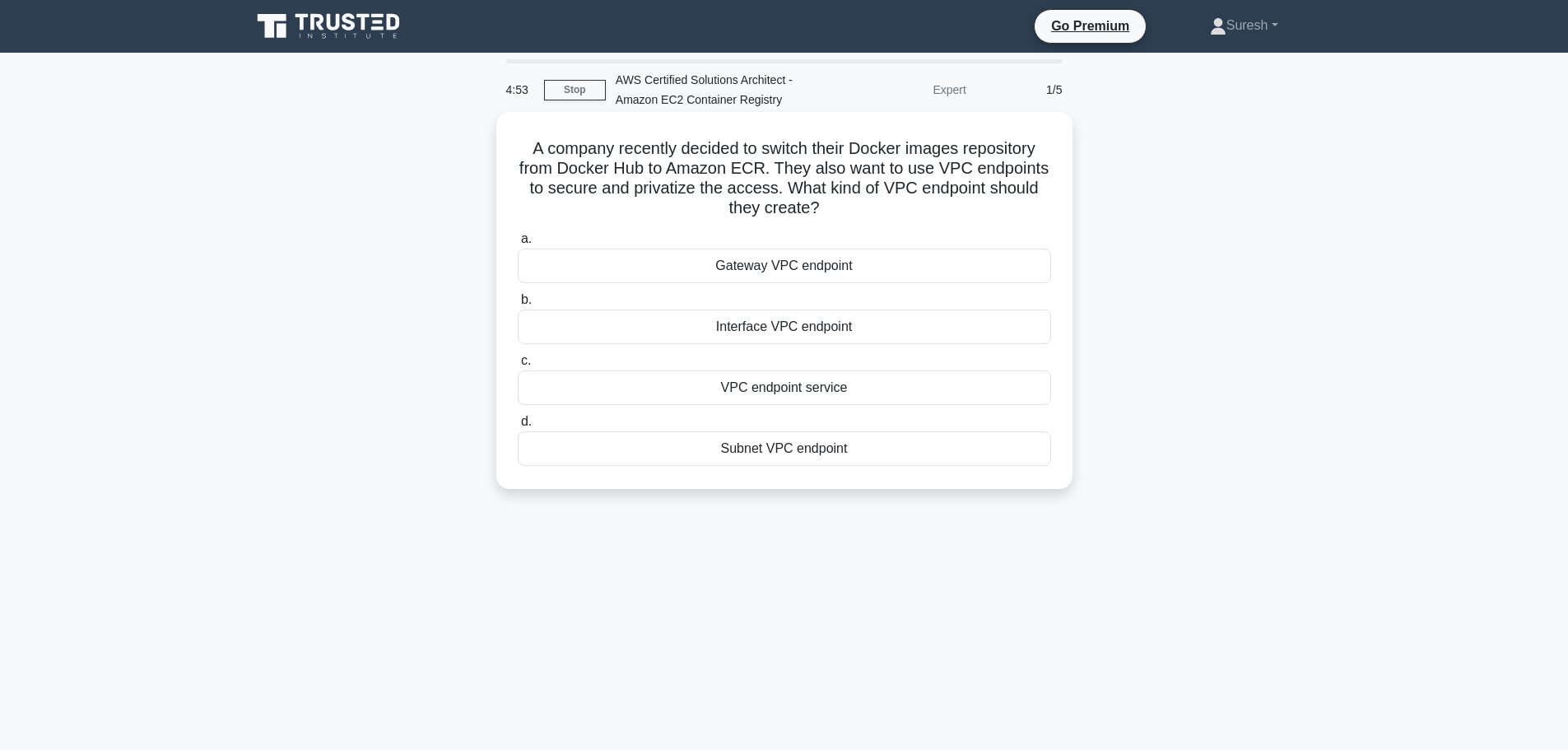
drag, startPoint x: 789, startPoint y: 394, endPoint x: 774, endPoint y: 402, distance: 17.0
click at [774, 402] on div "VPC endpoint service" at bounding box center [784, 387] width 534 height 34
click at [730, 269] on div "Gateway VPC endpoint" at bounding box center [784, 266] width 534 height 34
click at [517, 245] on input "a. Gateway VPC endpoint" at bounding box center [517, 238] width 0 height 11
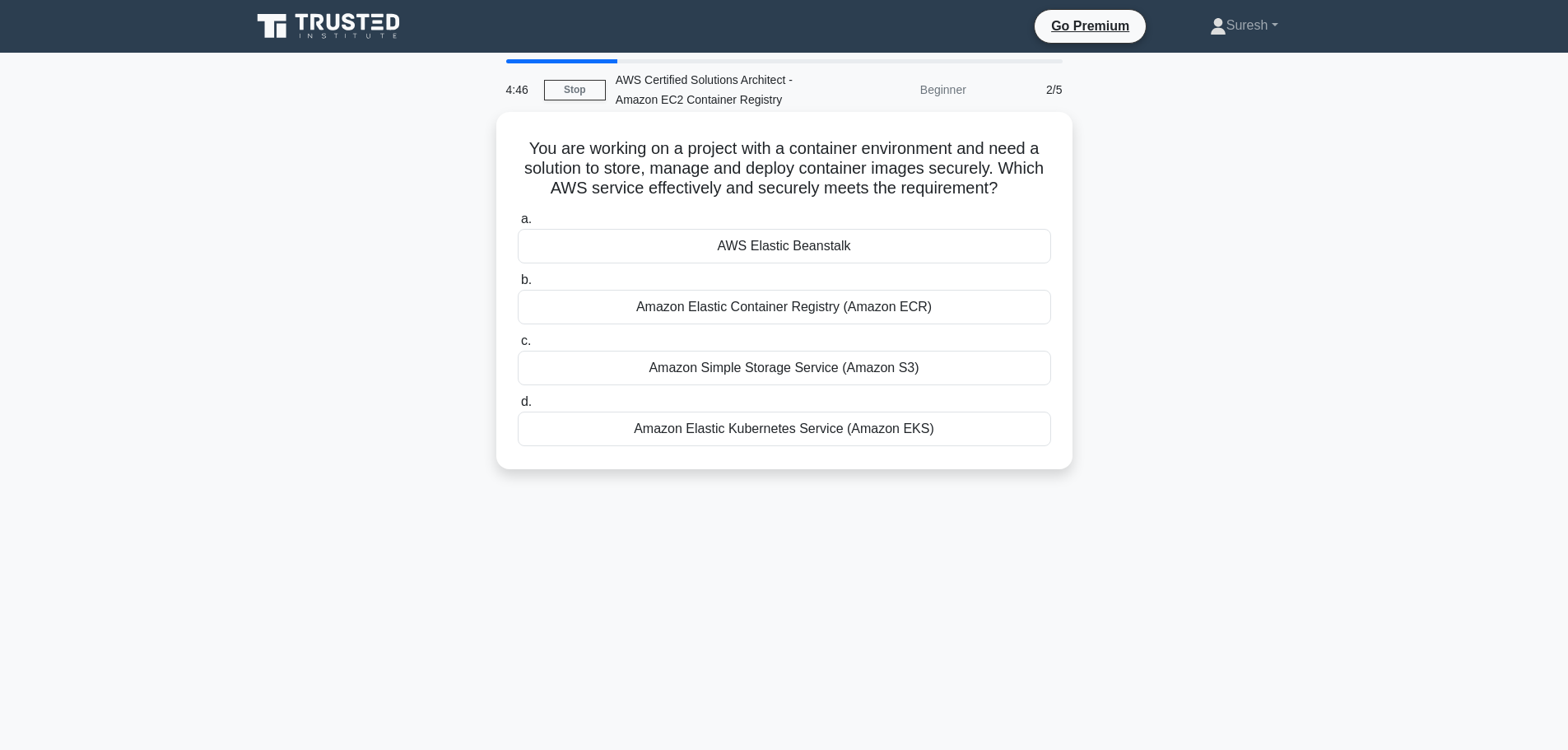
click at [719, 311] on div "Amazon Elastic Container Registry (Amazon ECR)" at bounding box center [784, 307] width 534 height 34
click at [517, 286] on input "b. Amazon Elastic Container Registry (Amazon ECR)" at bounding box center [517, 280] width 0 height 11
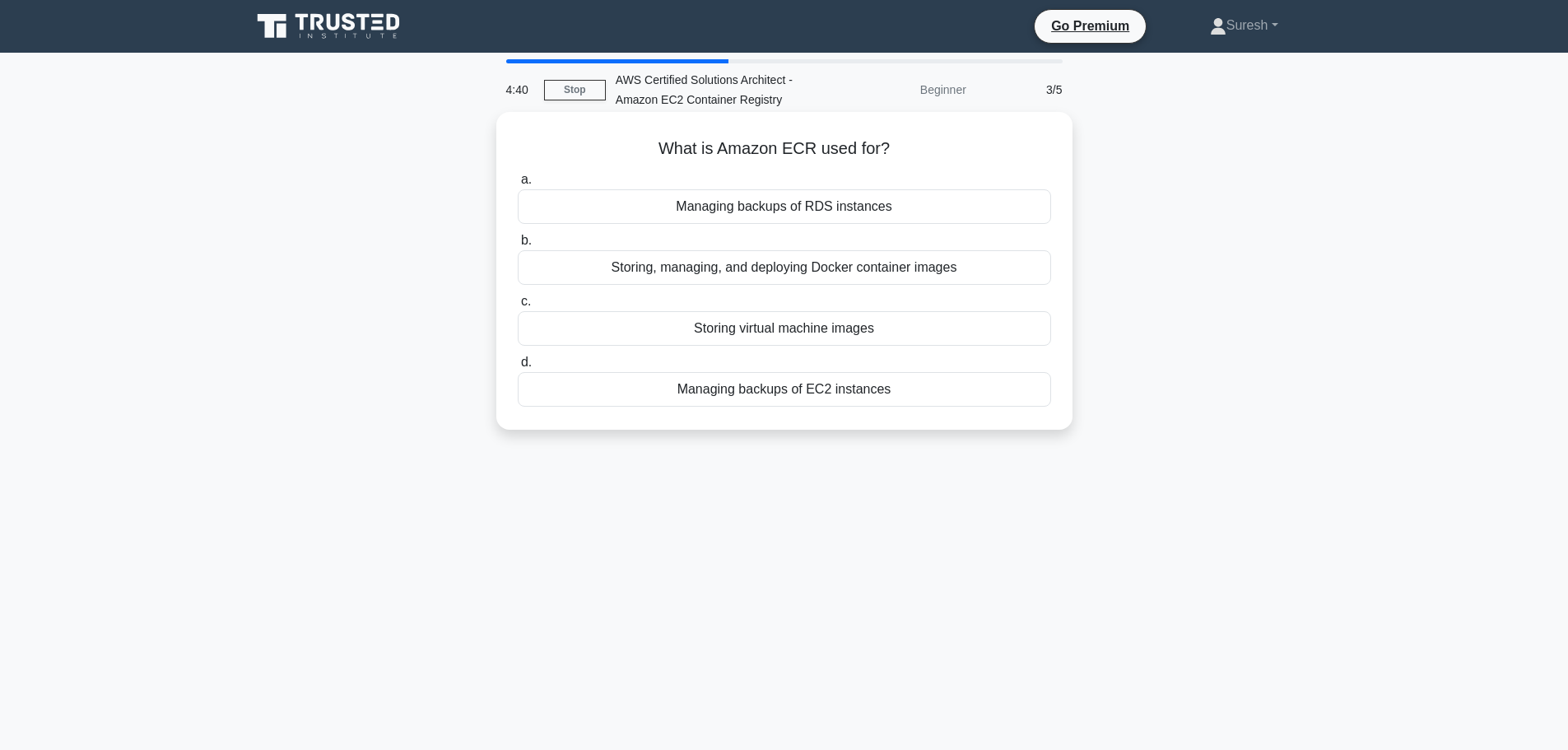
click at [729, 271] on div "Storing, managing, and deploying Docker container images" at bounding box center [784, 268] width 534 height 34
click at [517, 246] on input "b. Storing, managing, and deploying Docker container images" at bounding box center [517, 240] width 0 height 11
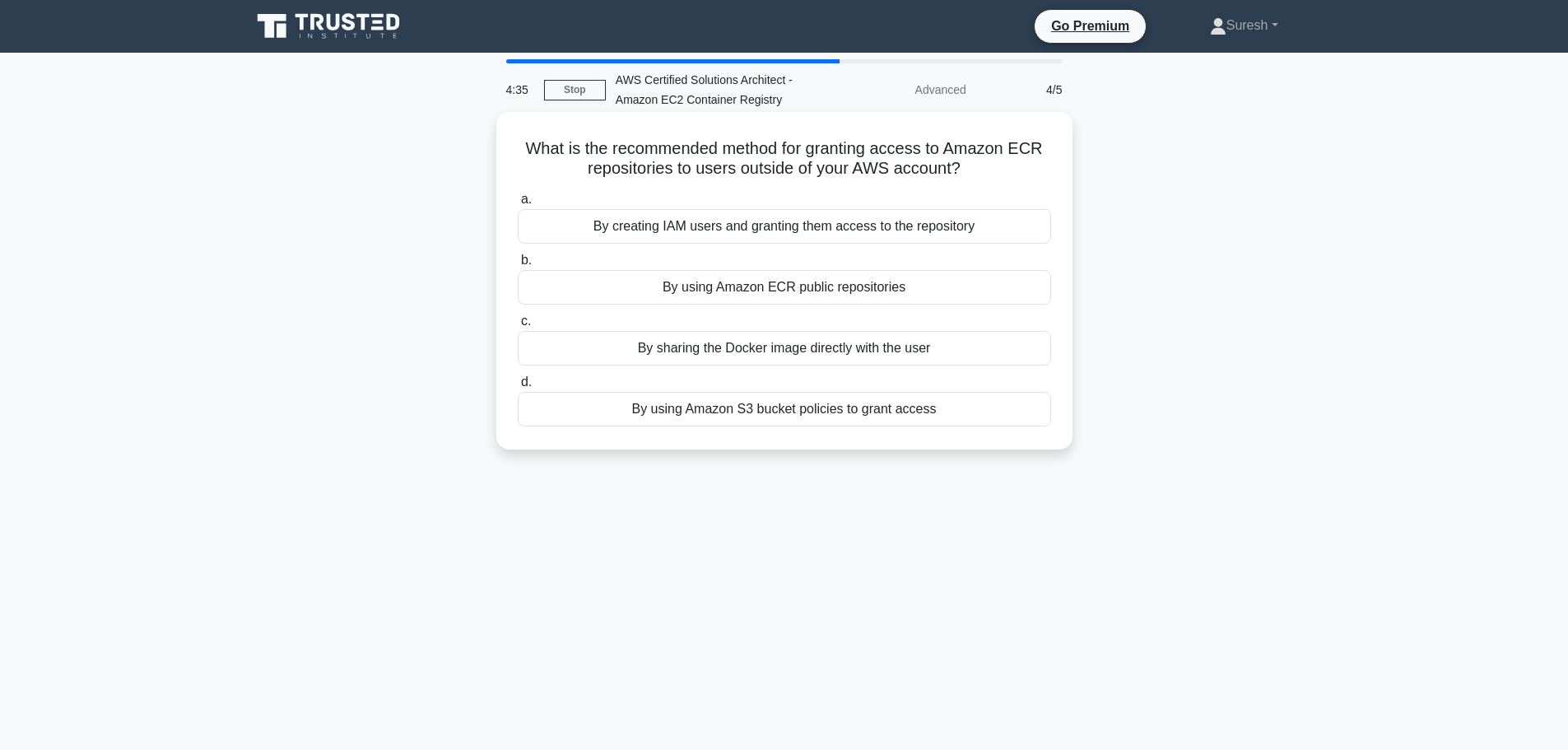
click at [728, 231] on div "By creating IAM users and granting them access to the repository" at bounding box center [784, 227] width 534 height 34
click at [517, 205] on input "a. By creating IAM users and granting them access to the repository" at bounding box center [517, 199] width 0 height 11
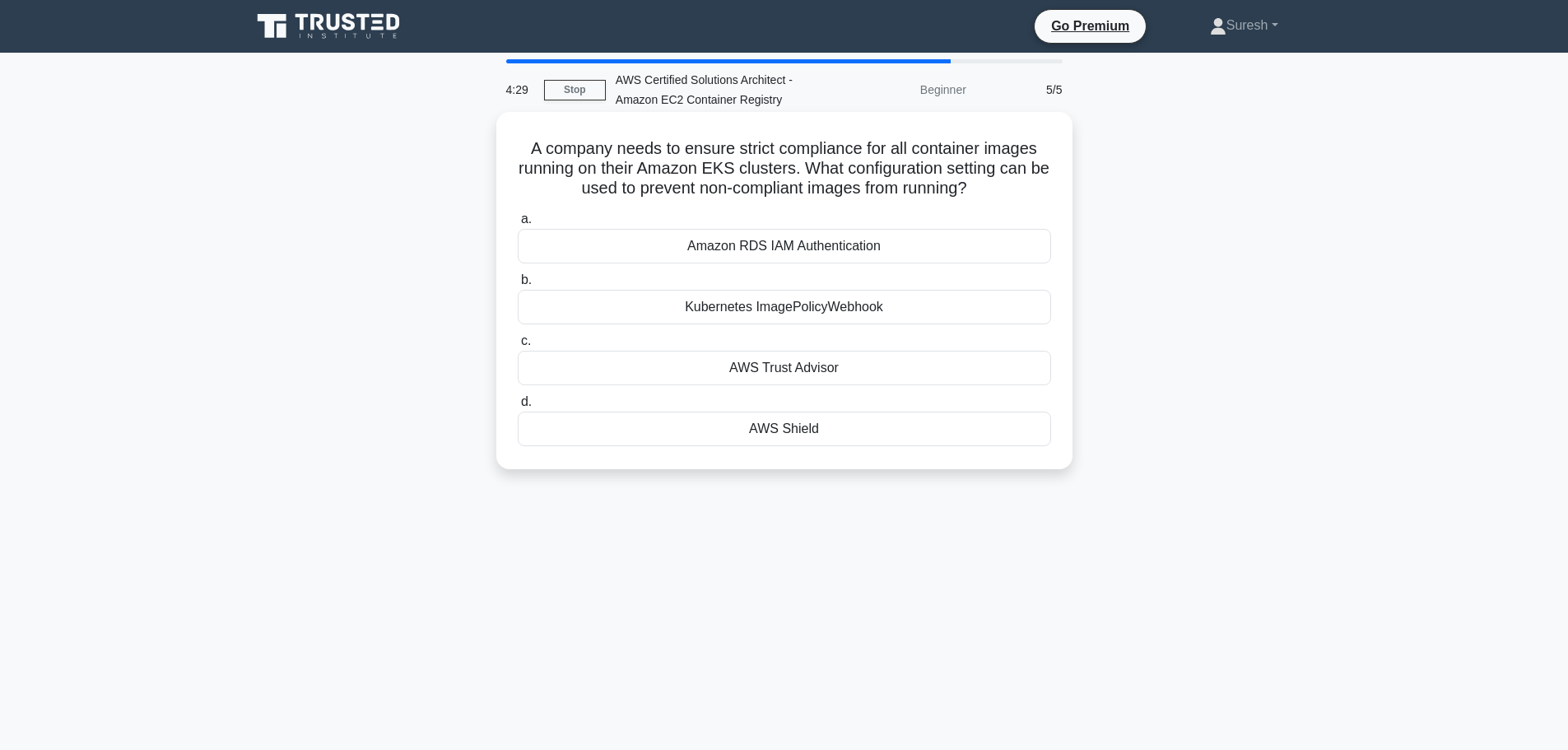
click at [768, 249] on div "Amazon RDS IAM Authentication" at bounding box center [784, 246] width 534 height 34
click at [517, 225] on input "a. Amazon RDS IAM Authentication" at bounding box center [517, 219] width 0 height 11
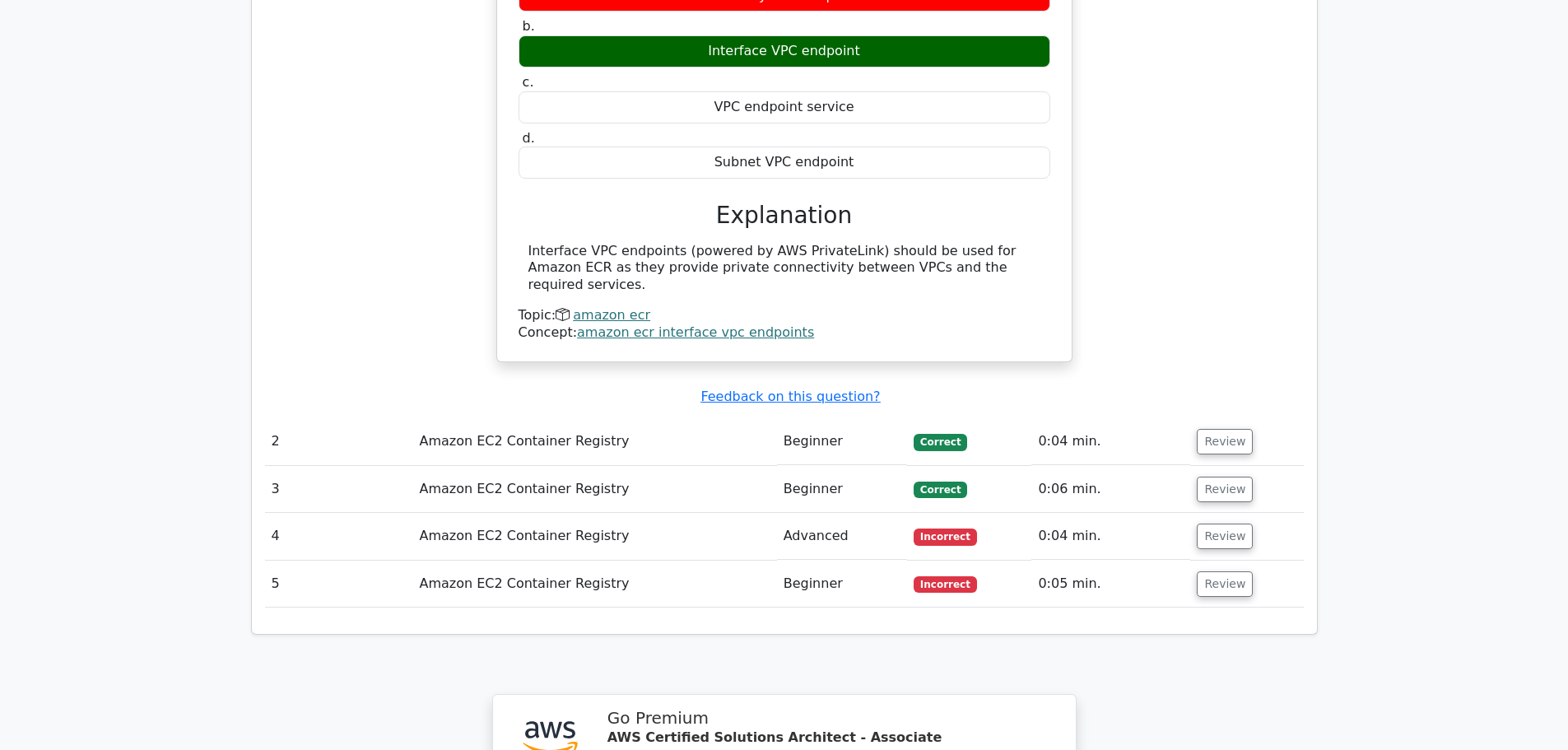
scroll to position [1482, 0]
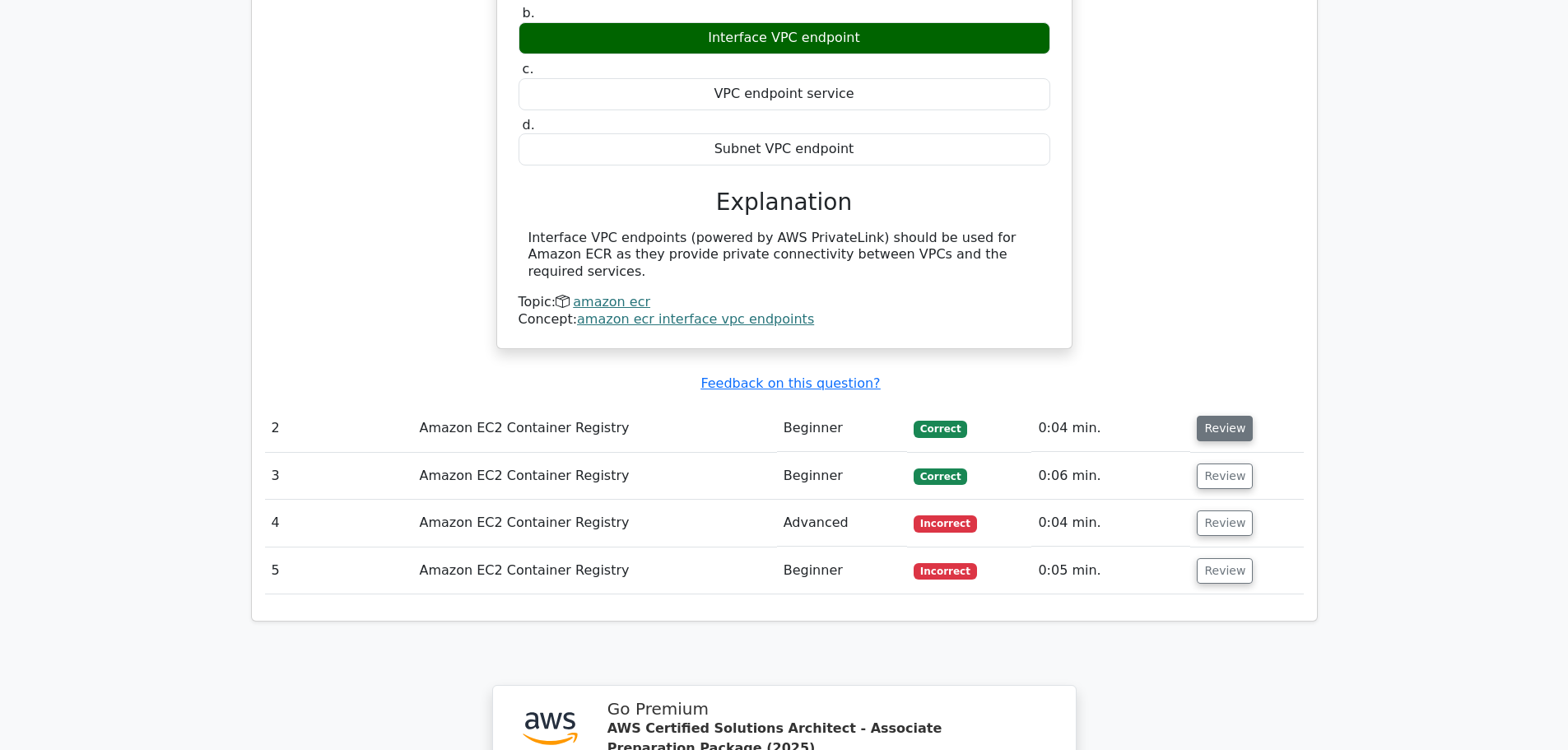
click at [1212, 416] on button "Review" at bounding box center [1225, 429] width 56 height 26
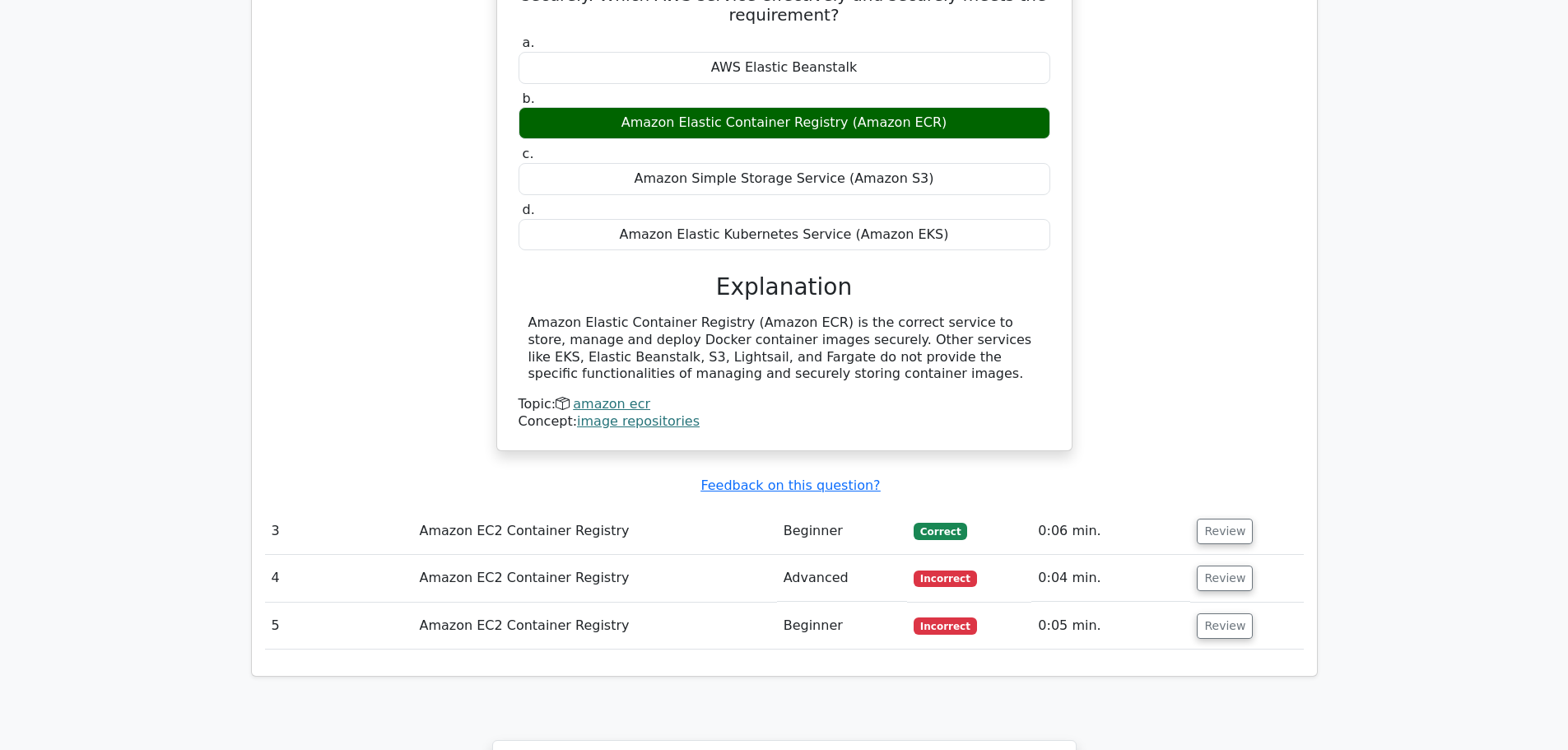
scroll to position [2141, 0]
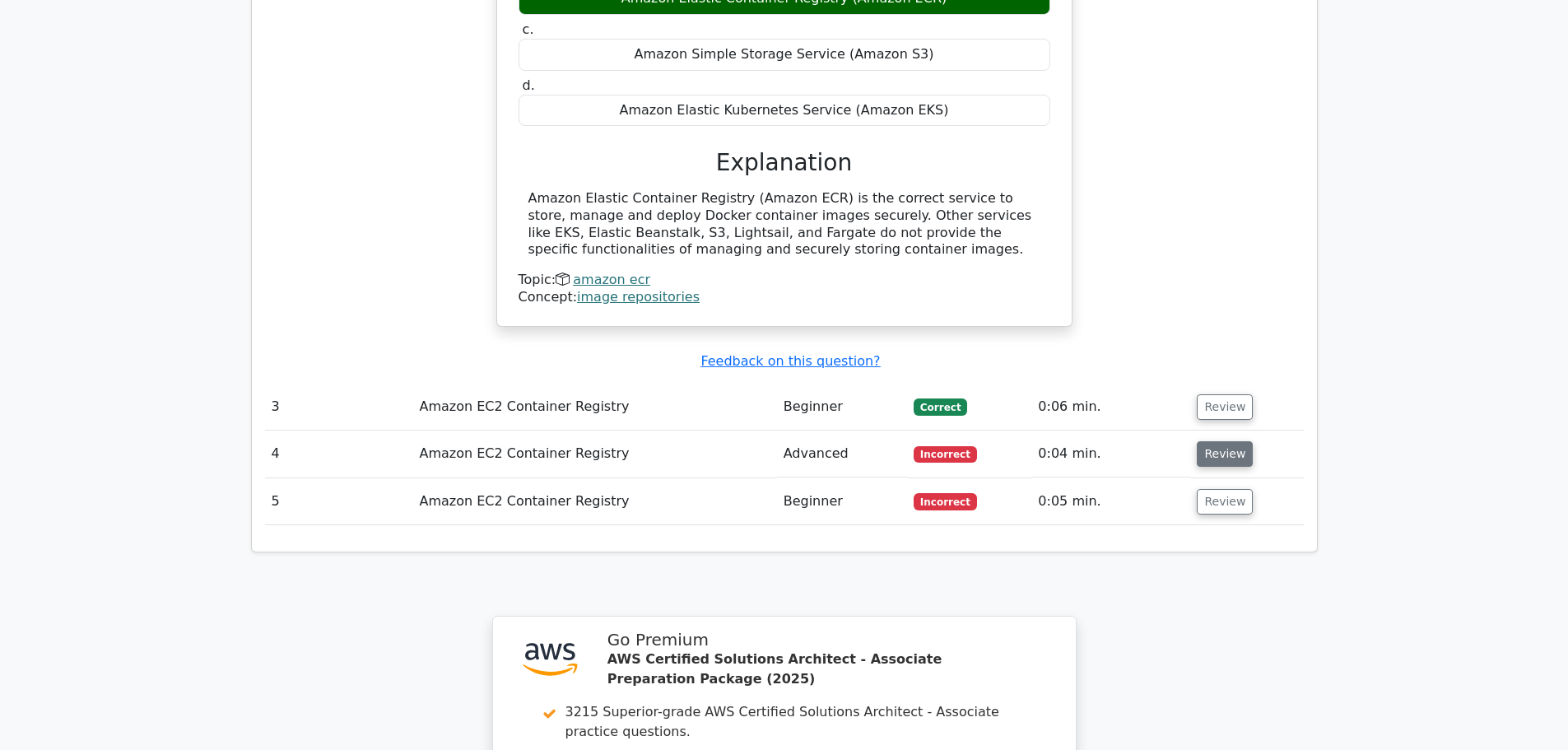
click at [1205, 441] on button "Review" at bounding box center [1225, 453] width 56 height 26
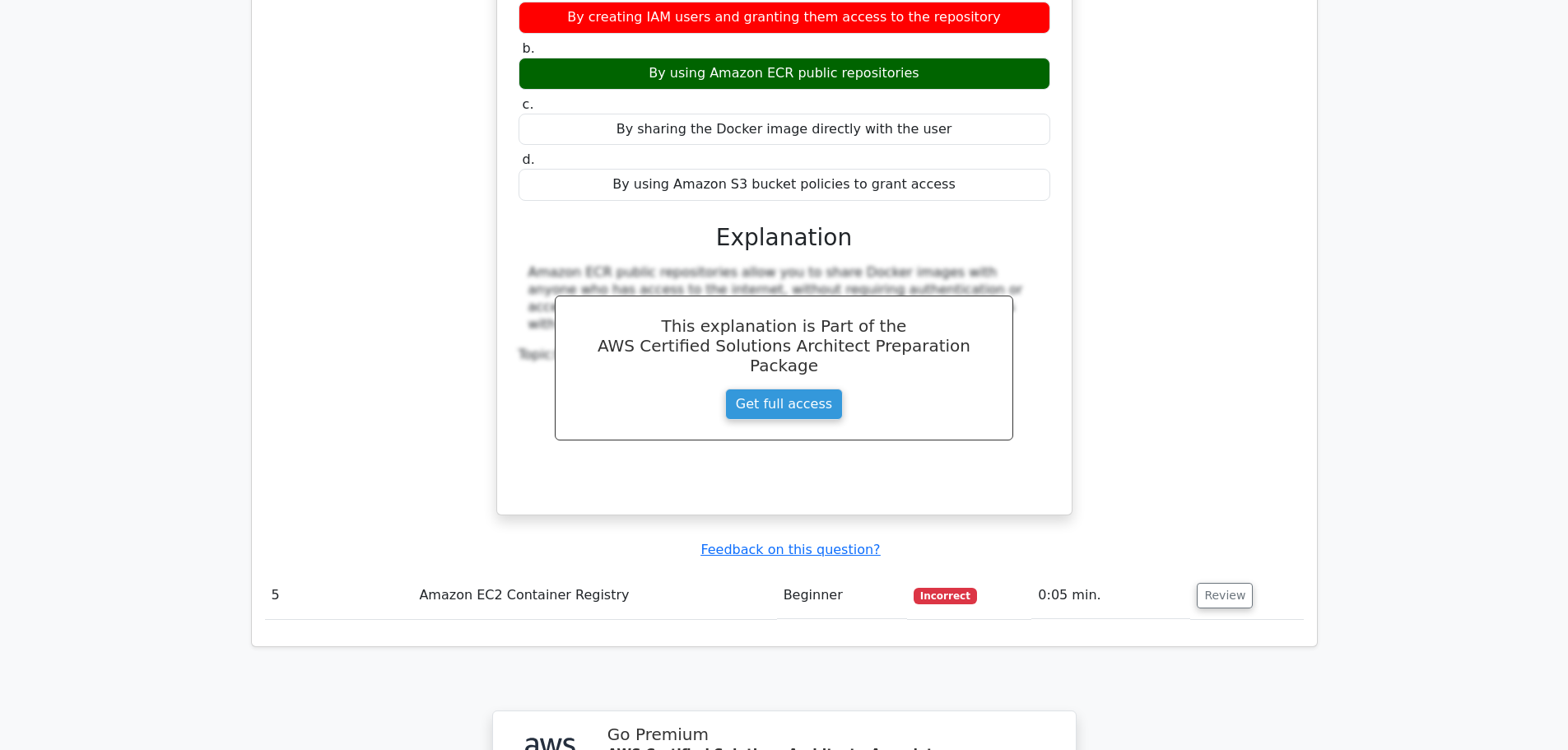
scroll to position [2718, 0]
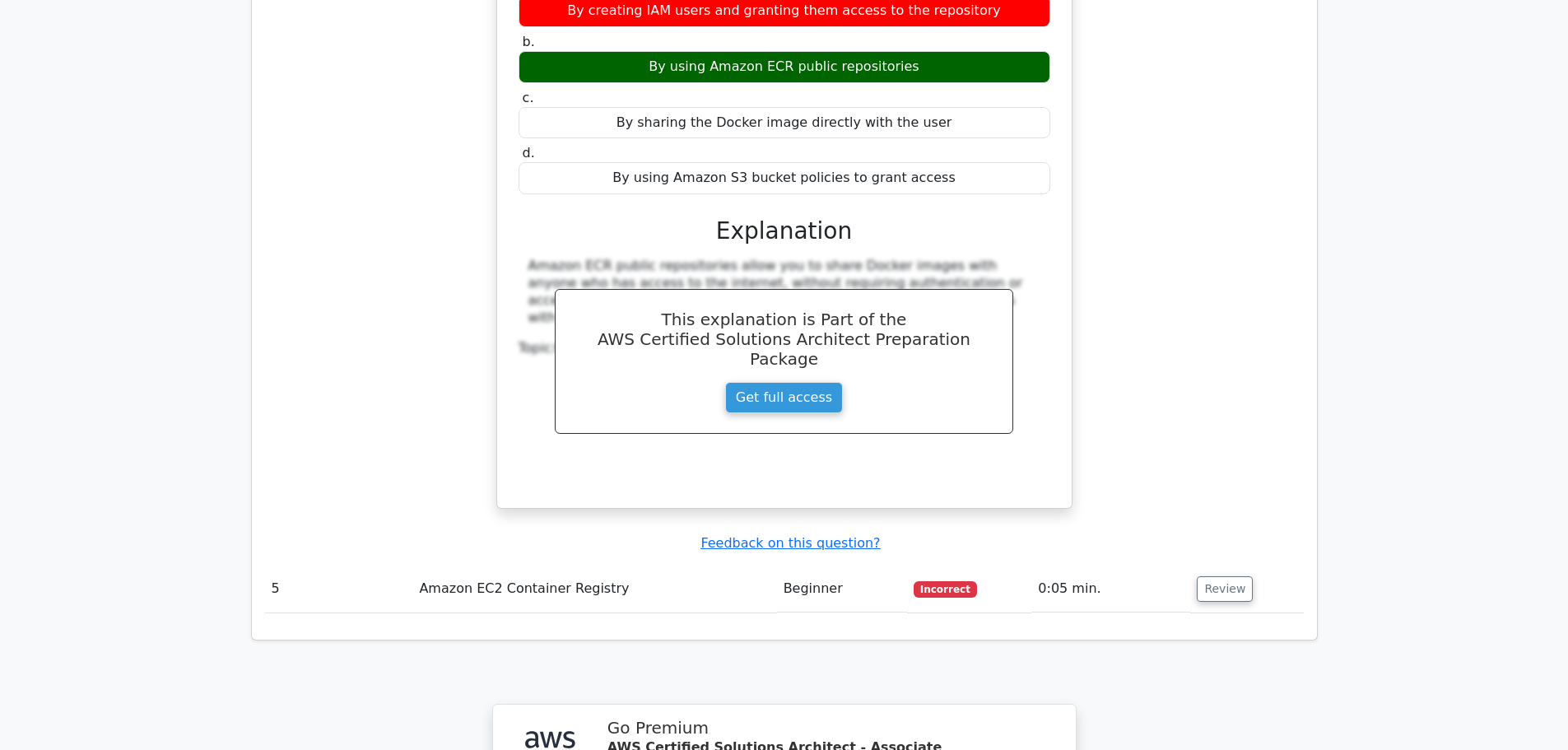
click at [952, 582] on span "Incorrect" at bounding box center [945, 589] width 63 height 16
click at [1232, 577] on button "Review" at bounding box center [1225, 589] width 56 height 26
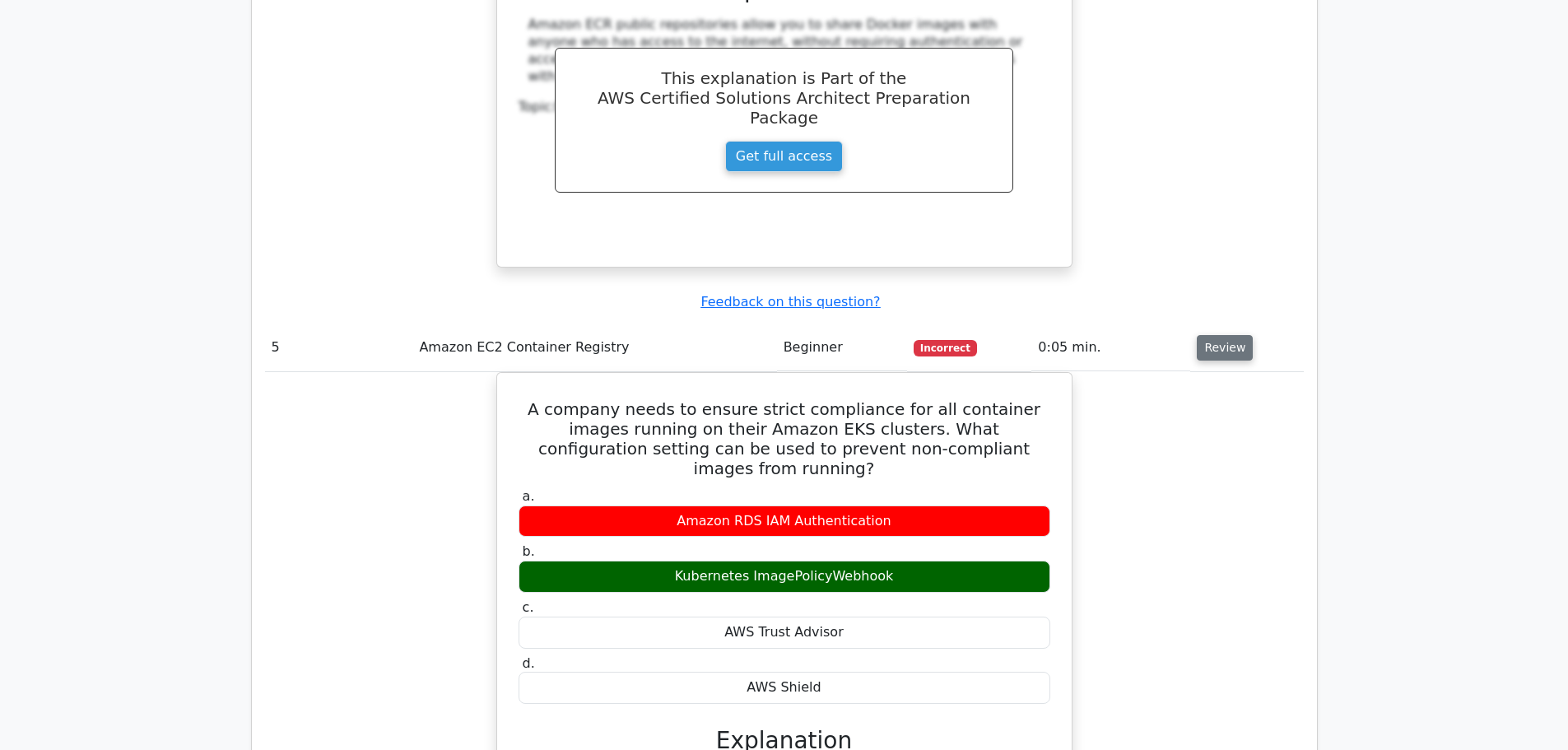
scroll to position [2965, 0]
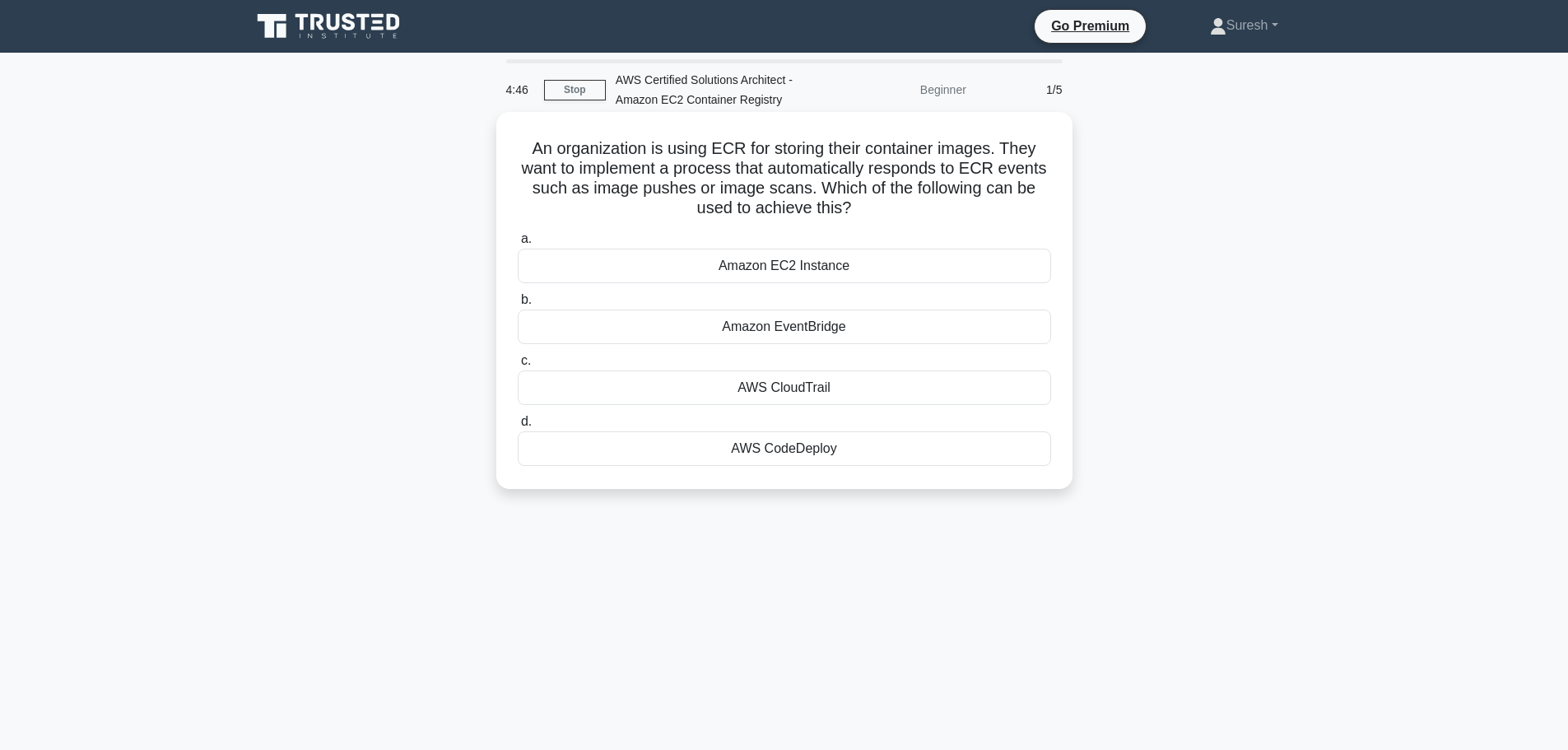
click at [766, 271] on div "Amazon EC2 Instance" at bounding box center [784, 266] width 534 height 34
click at [517, 245] on input "a. Amazon EC2 Instance" at bounding box center [517, 238] width 0 height 11
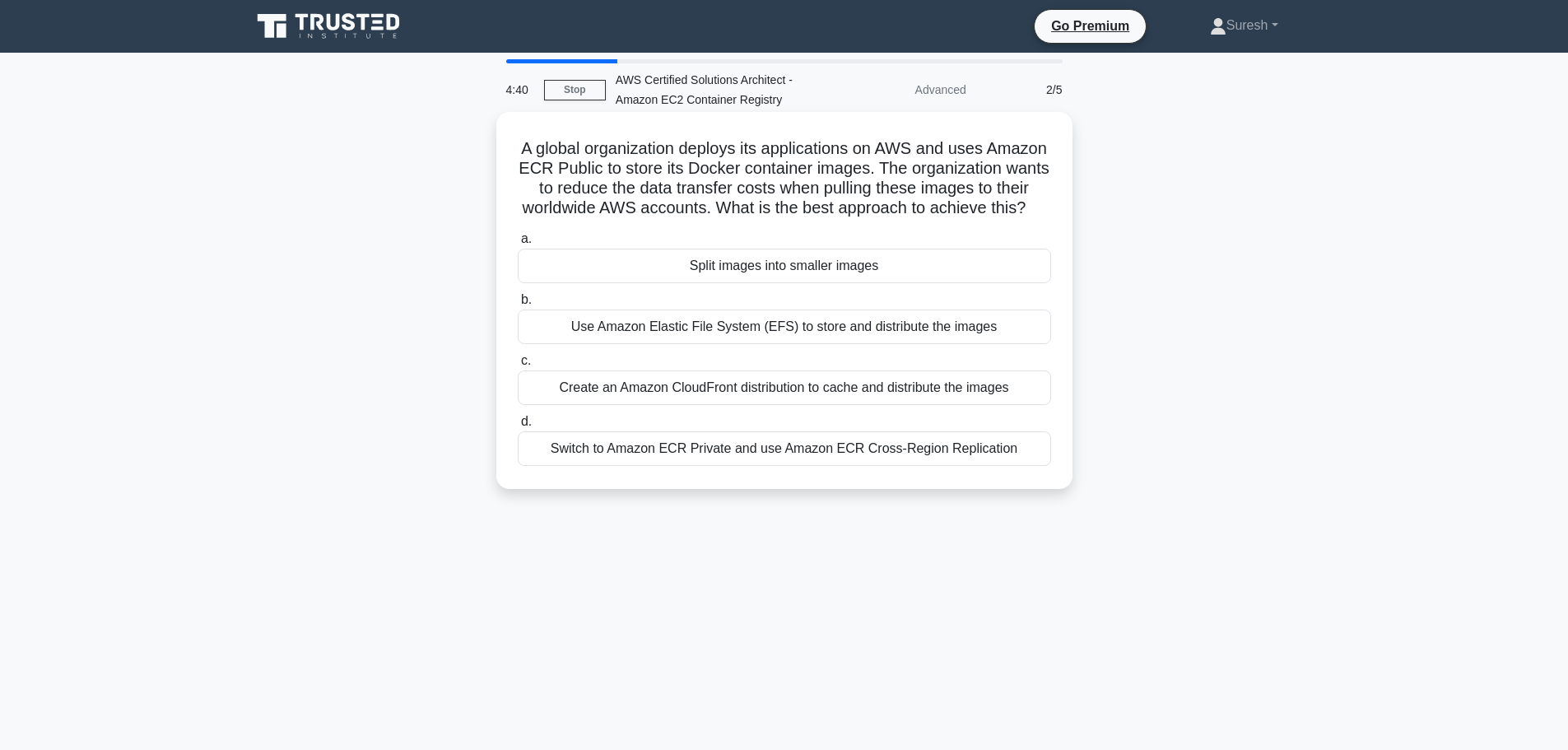
click at [732, 466] on div "Switch to Amazon ECR Private and use Amazon ECR Cross-Region Replication" at bounding box center [784, 449] width 534 height 34
click at [517, 428] on input "d. Switch to Amazon ECR Private and use Amazon ECR Cross-Region Replication" at bounding box center [517, 422] width 0 height 11
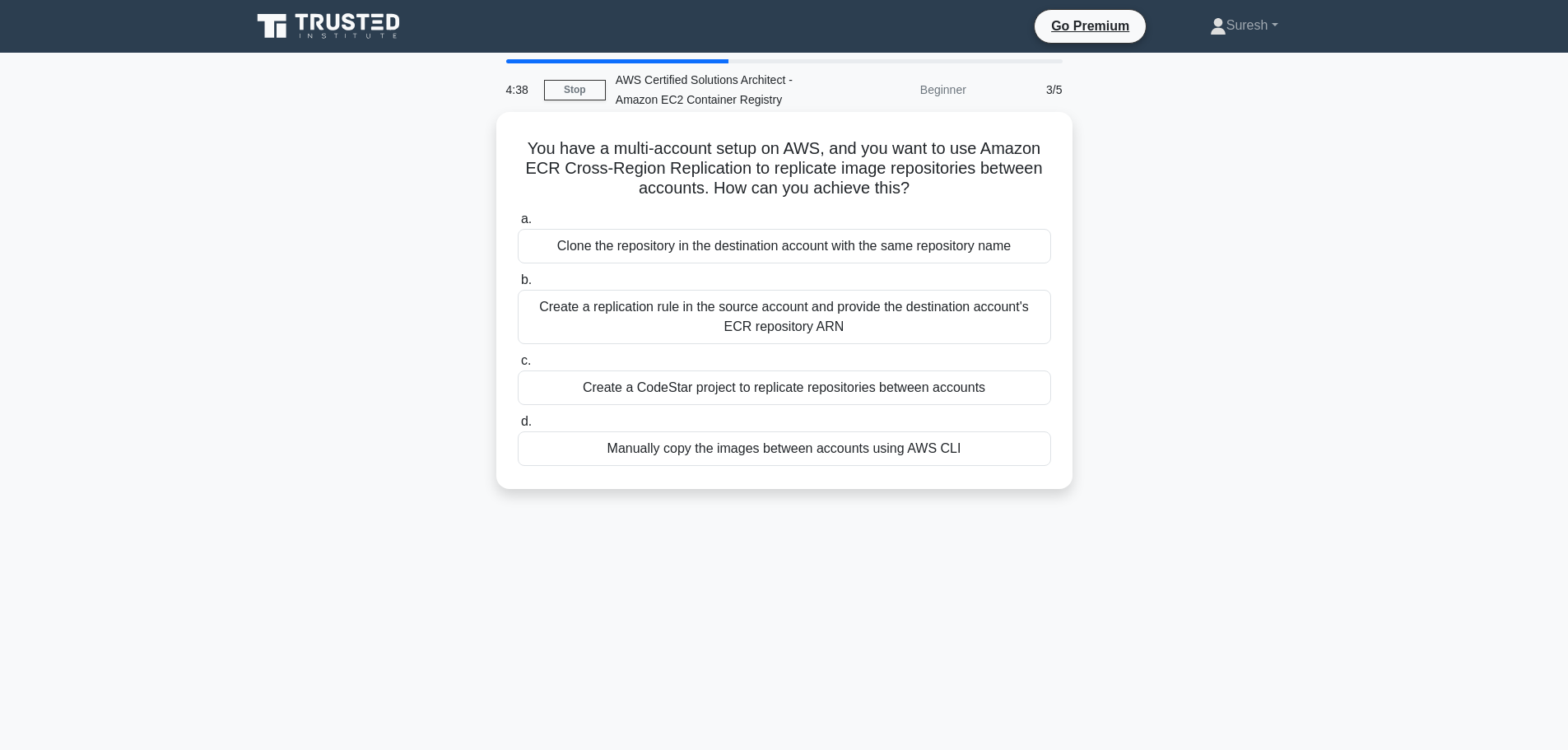
click at [713, 320] on div "Create a replication rule in the source account and provide the destination acc…" at bounding box center [784, 317] width 534 height 55
click at [517, 286] on input "b. Create a replication rule in the source account and provide the destination …" at bounding box center [517, 280] width 0 height 11
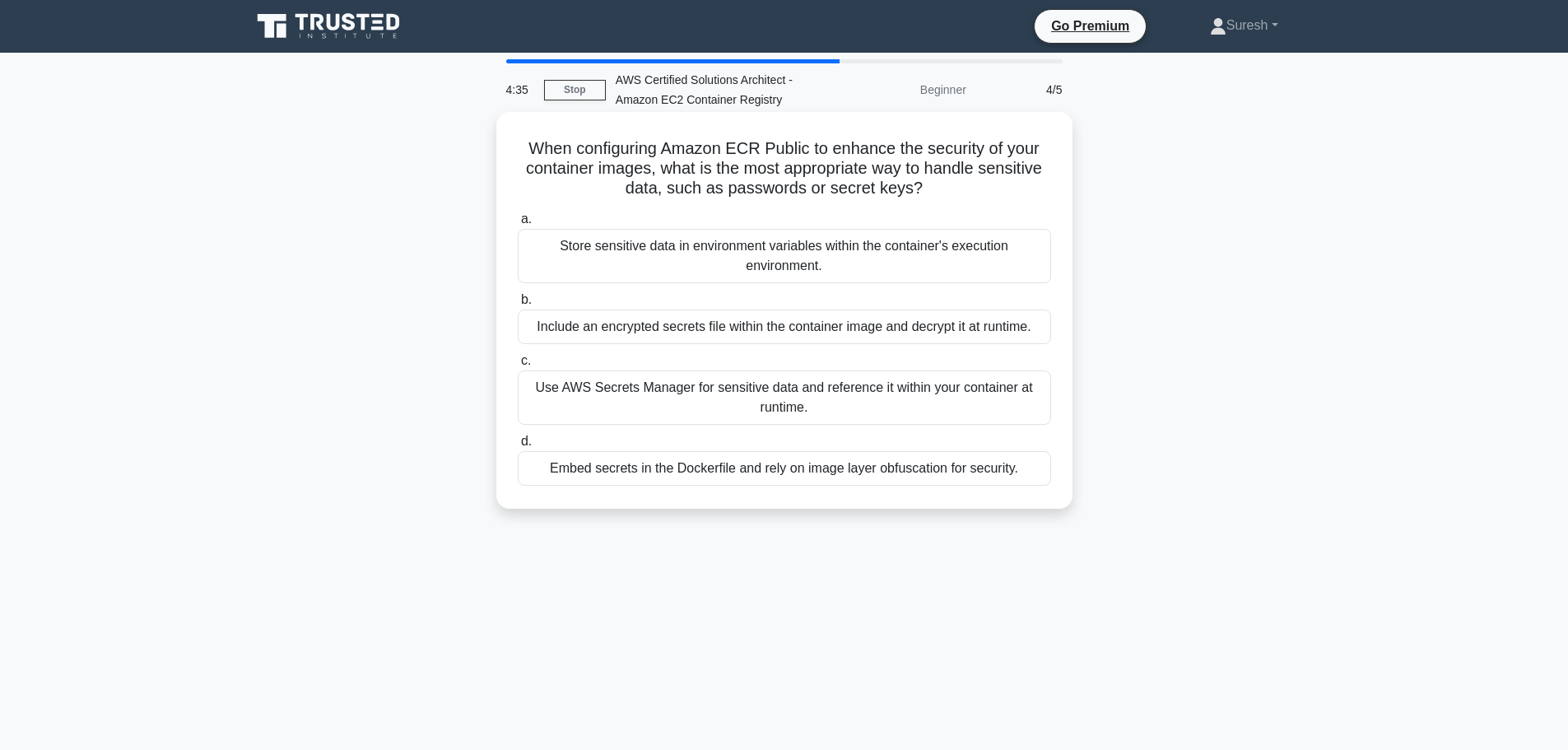
click at [653, 256] on div "Store sensitive data in environment variables within the container's execution …" at bounding box center [784, 255] width 534 height 55
click at [517, 225] on input "a. Store sensitive data in environment variables within the container's executi…" at bounding box center [517, 219] width 0 height 11
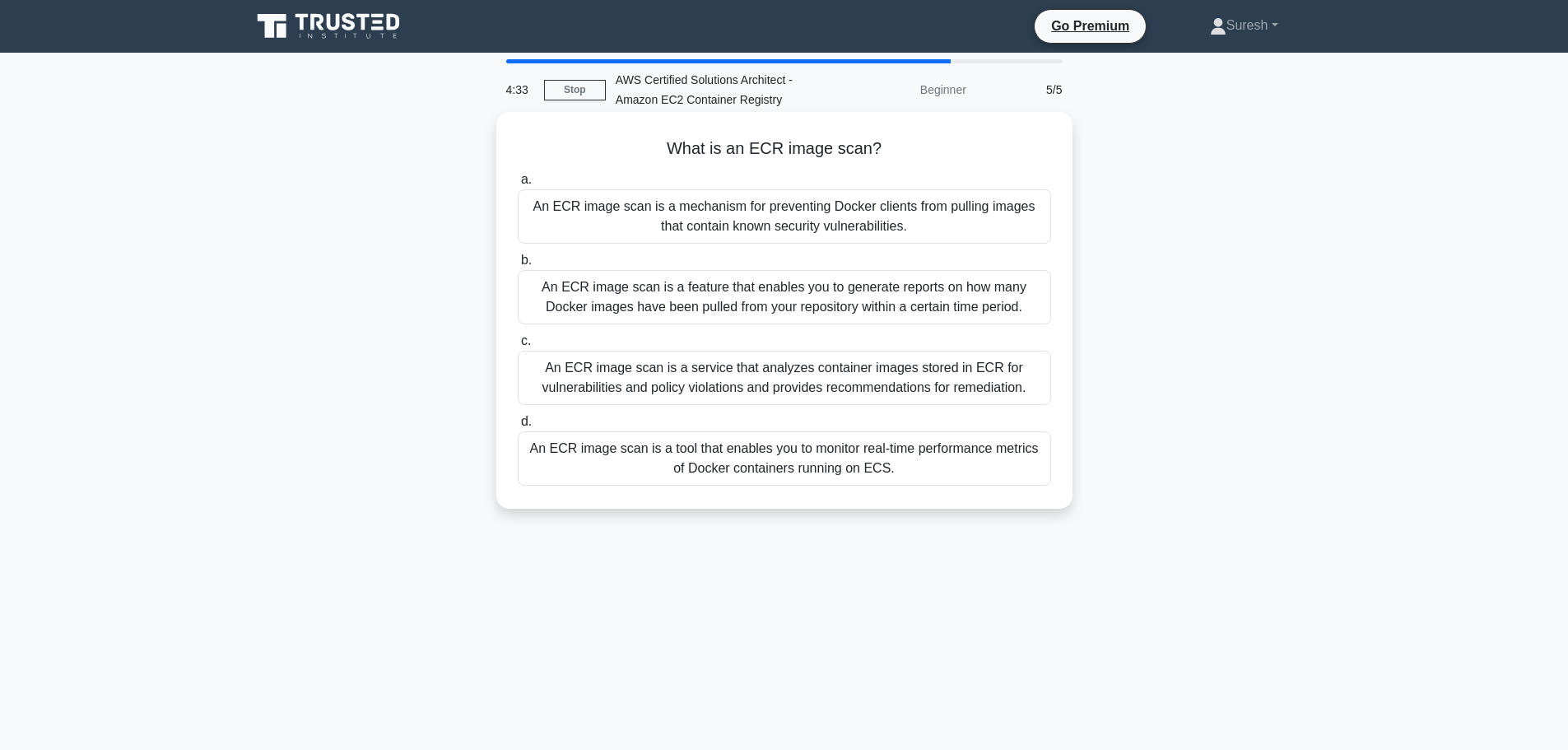
click at [733, 299] on div "An ECR image scan is a feature that enables you to generate reports on how many…" at bounding box center [784, 297] width 534 height 55
click at [517, 266] on input "b. An ECR image scan is a feature that enables you to generate reports on how m…" at bounding box center [517, 260] width 0 height 11
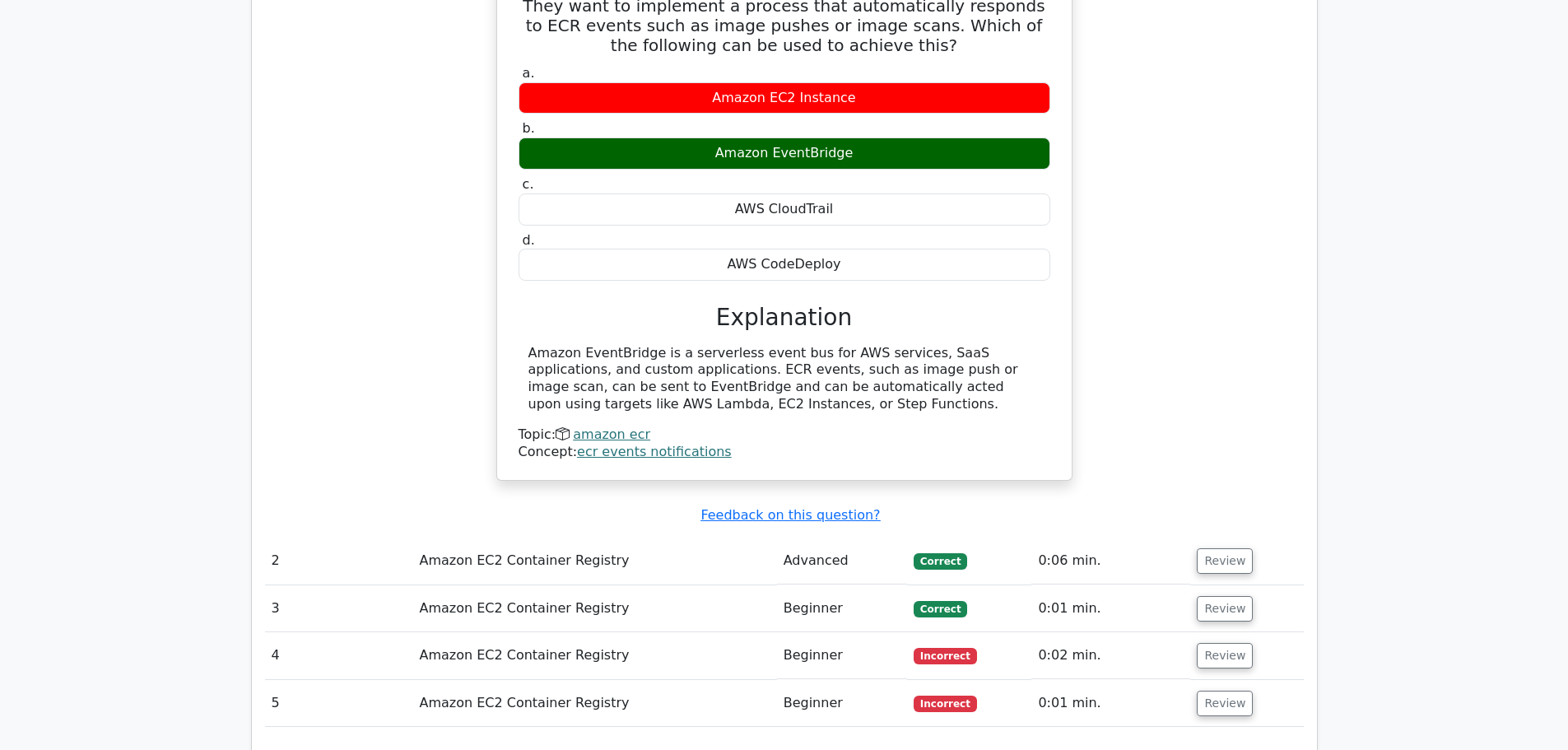
scroll to position [1400, 0]
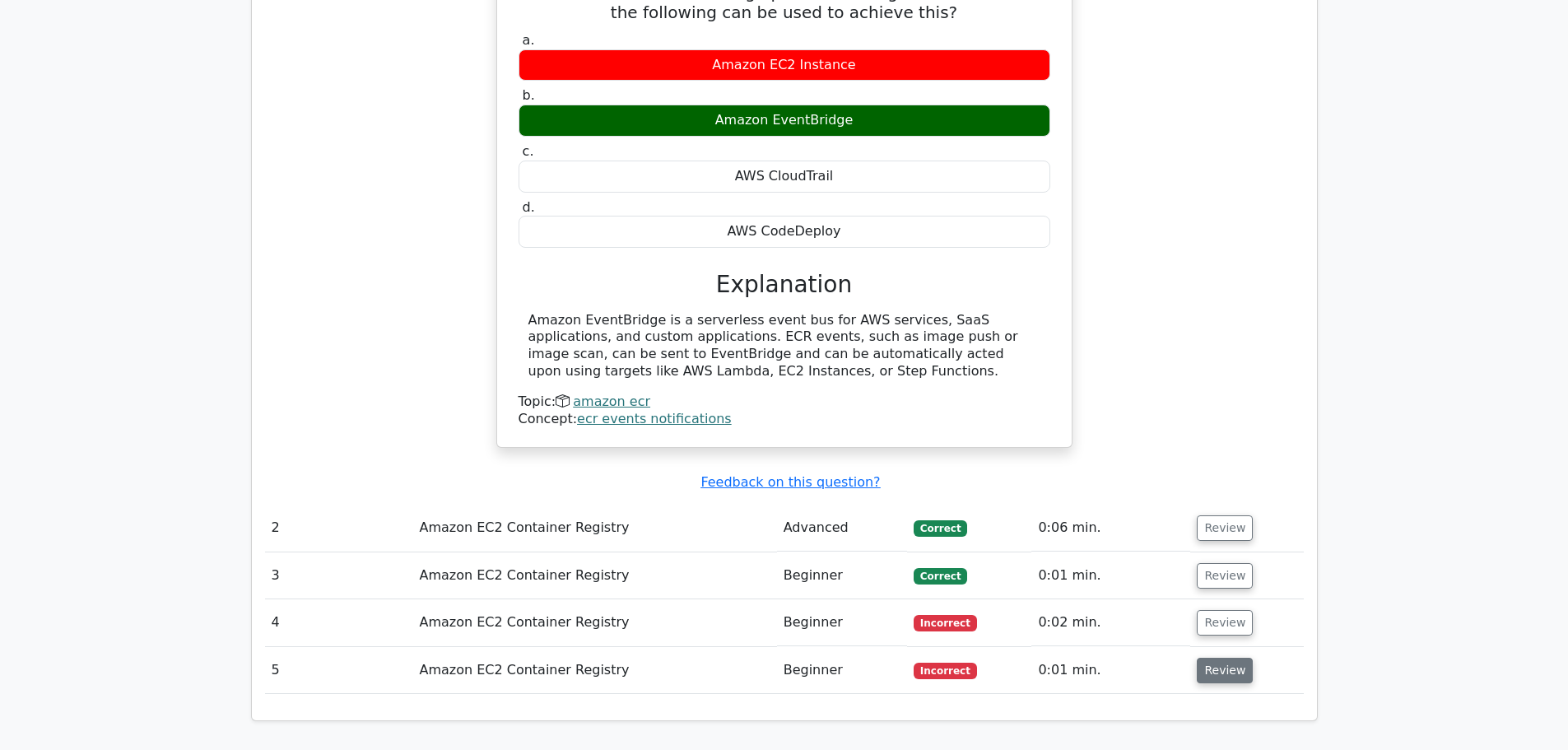
click at [1224, 658] on button "Review" at bounding box center [1225, 671] width 56 height 26
